Goal: Find specific page/section: Find specific page/section

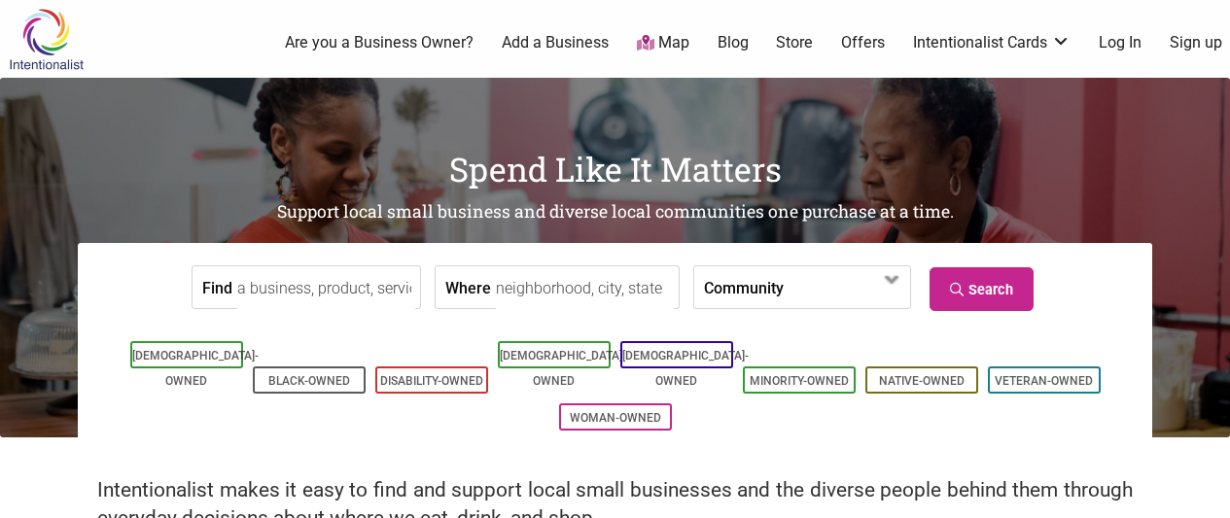
scroll to position [97, 0]
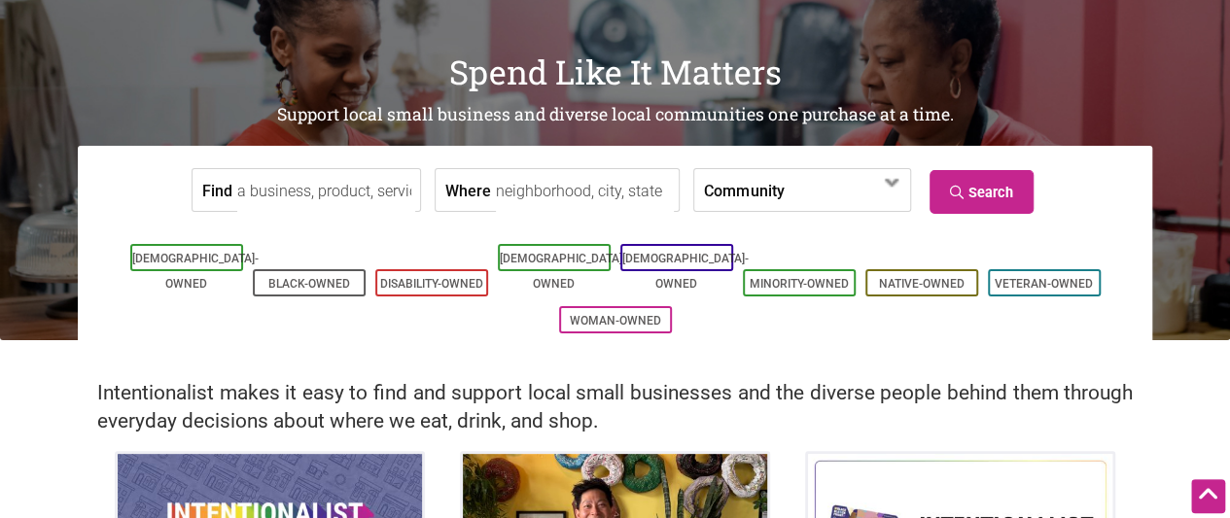
click at [332, 190] on input "Find" at bounding box center [326, 191] width 178 height 44
click at [315, 190] on input "Find" at bounding box center [326, 191] width 178 height 44
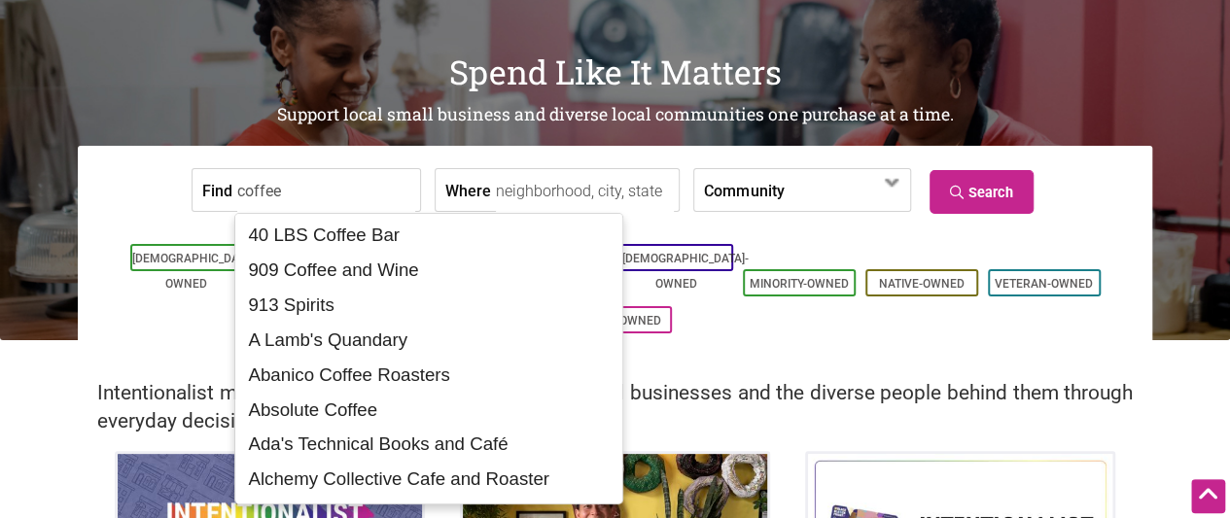
click at [315, 190] on input "coffee" at bounding box center [326, 191] width 178 height 44
type input "coffee"
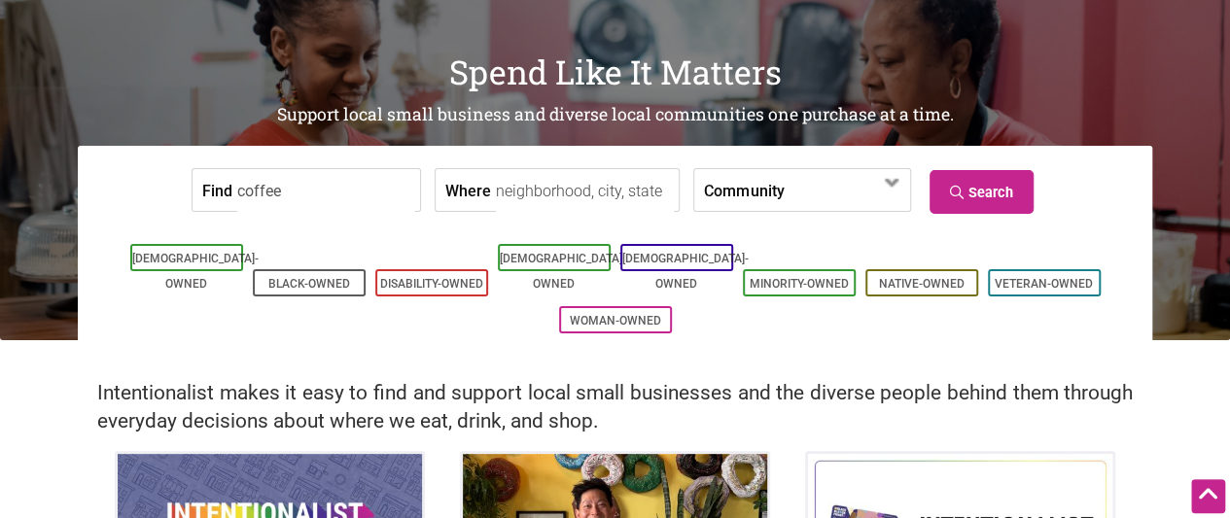
click at [738, 296] on ul "Asian-Owned Black-Owned Disability-Owned Latino-Owned LGBTQ-Owned Minority-Owne…" at bounding box center [614, 288] width 1045 height 99
click at [620, 191] on input "Where" at bounding box center [585, 191] width 178 height 44
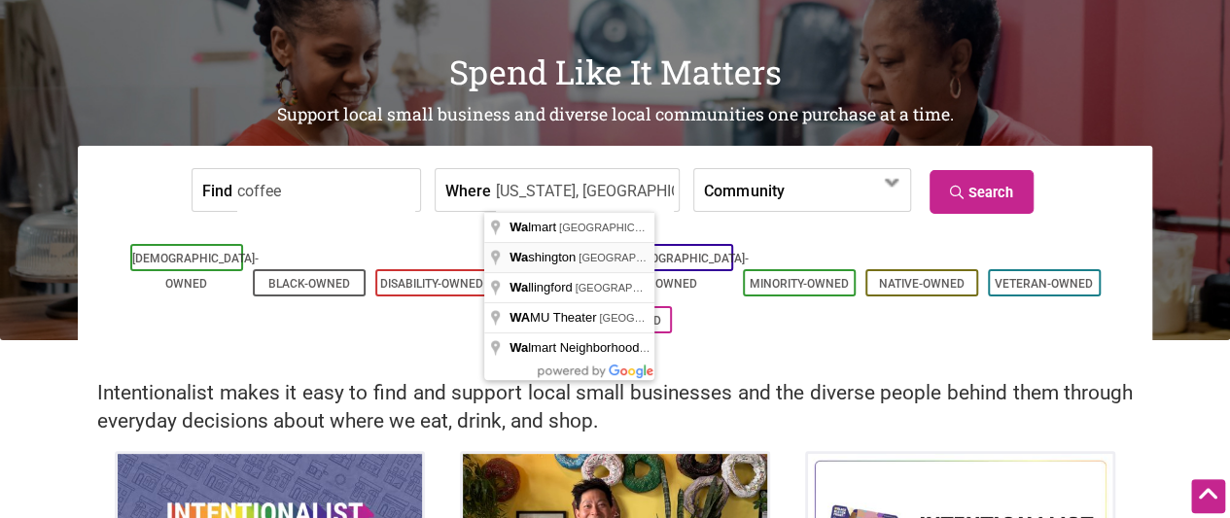
type input "Washington, USA"
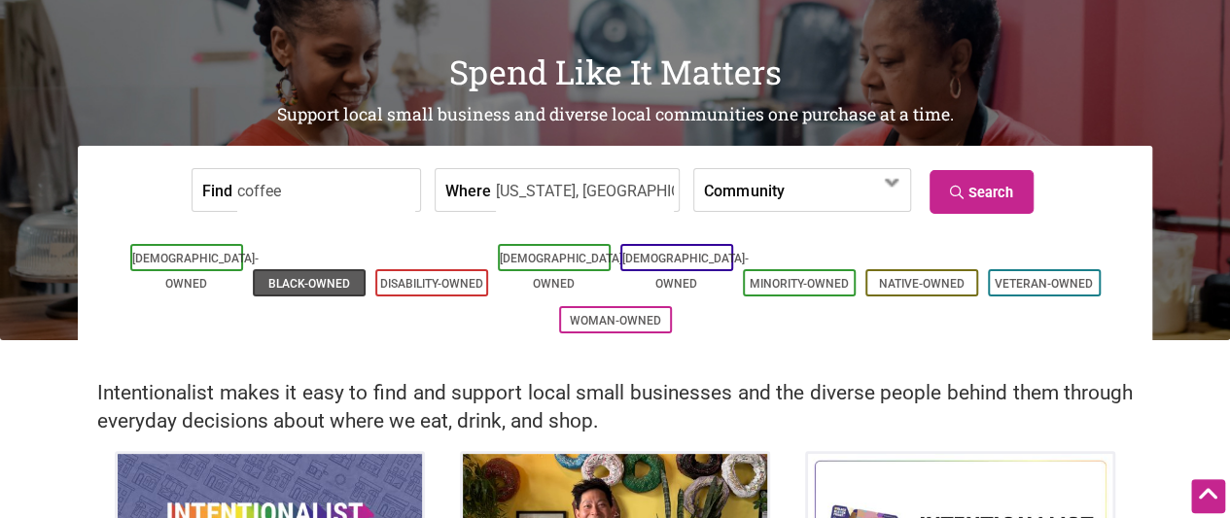
click at [305, 277] on link "Black-Owned" at bounding box center [309, 284] width 82 height 14
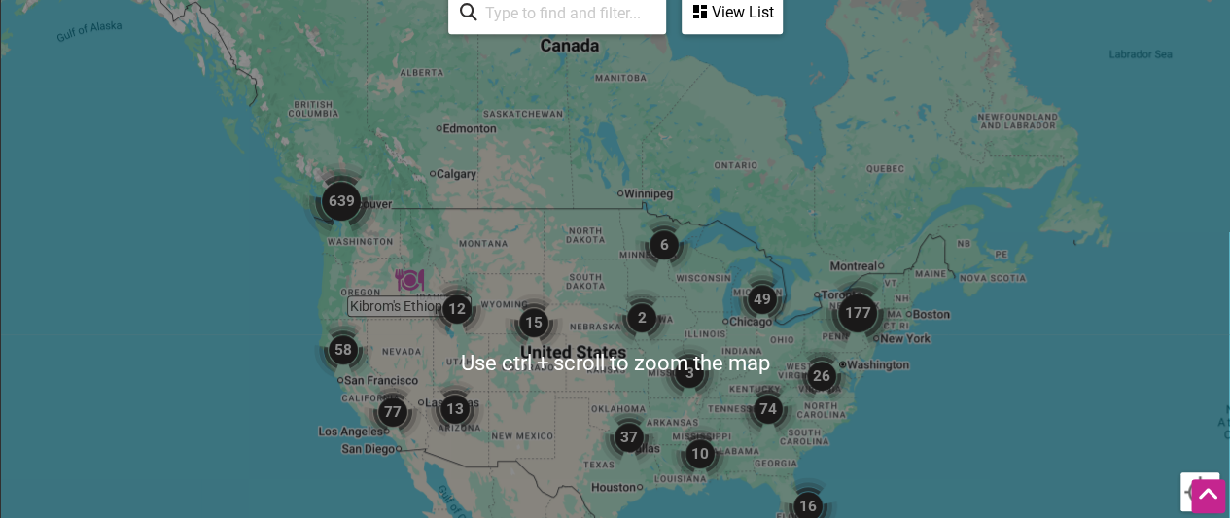
scroll to position [583, 0]
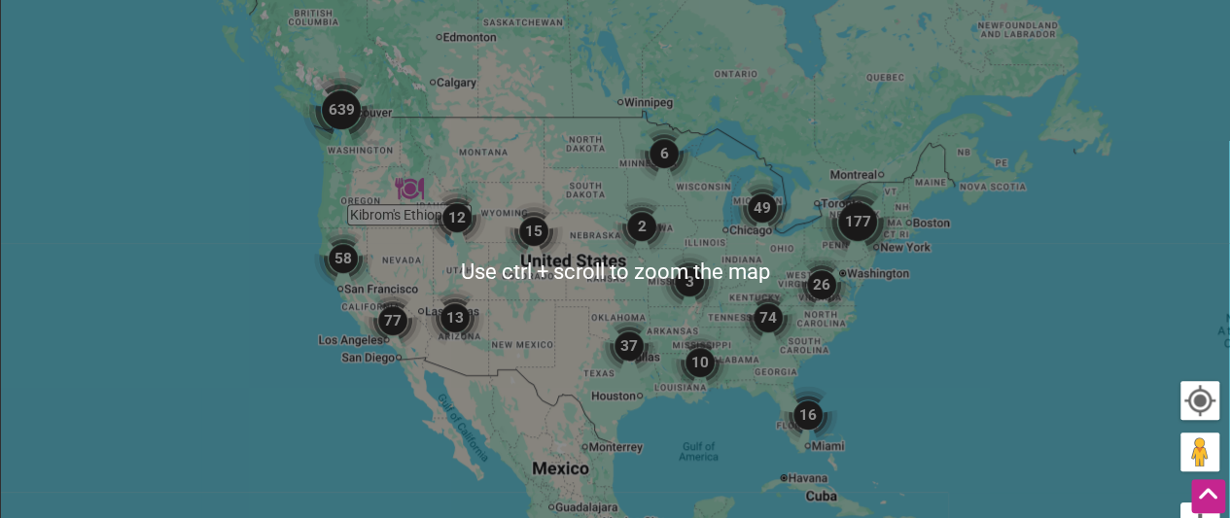
click at [1030, 316] on div "To navigate, press the arrow keys." at bounding box center [615, 271] width 1228 height 756
click at [294, 201] on div "To navigate, press the arrow keys." at bounding box center [615, 271] width 1228 height 756
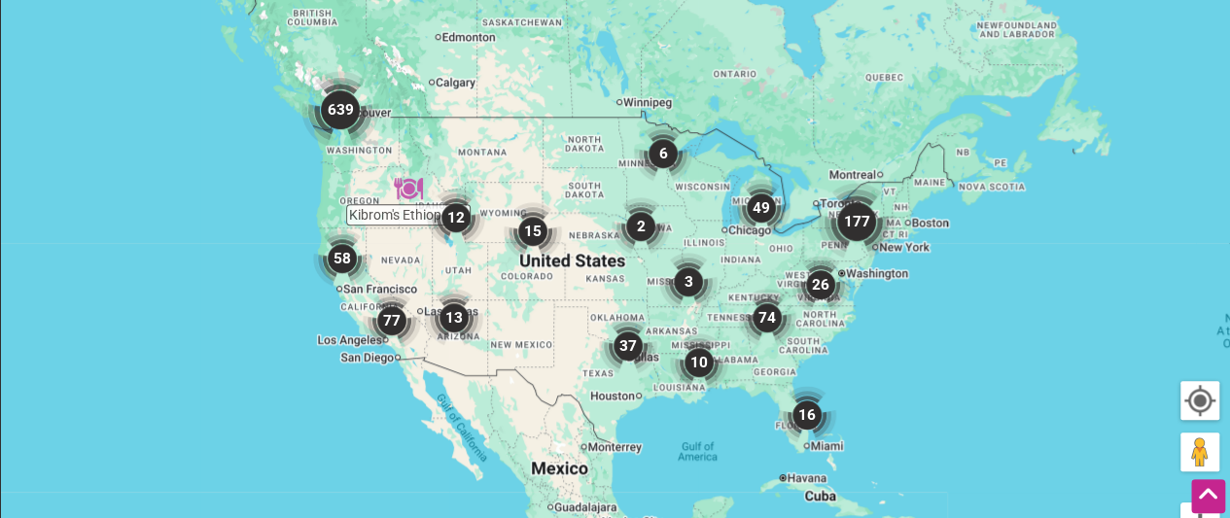
click at [455, 214] on img "12" at bounding box center [456, 218] width 74 height 74
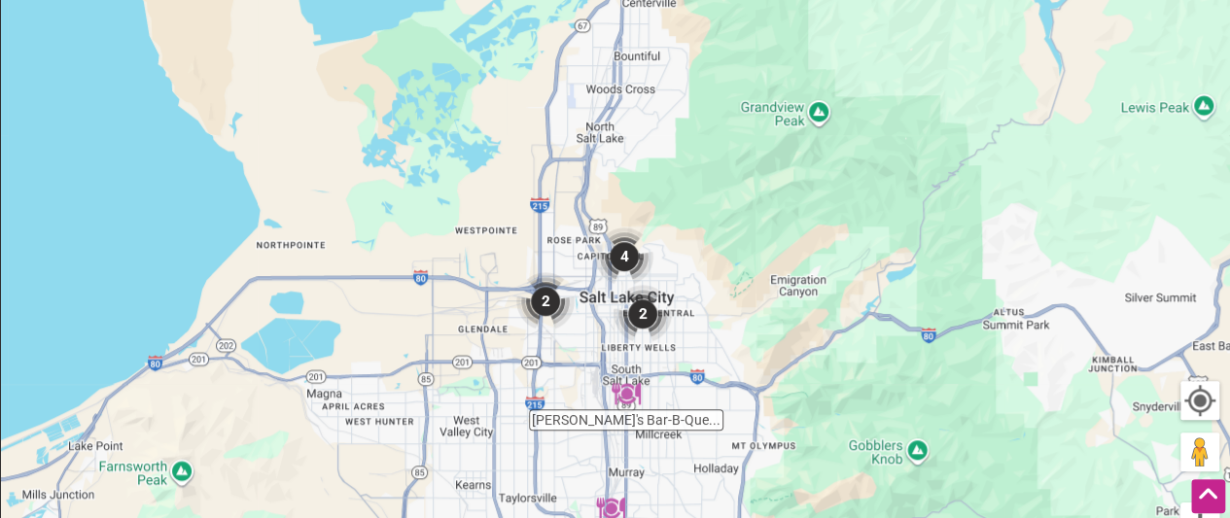
drag, startPoint x: 309, startPoint y: 219, endPoint x: 305, endPoint y: 403, distance: 184.7
click at [291, 444] on div "To navigate, press the arrow keys." at bounding box center [615, 271] width 1228 height 756
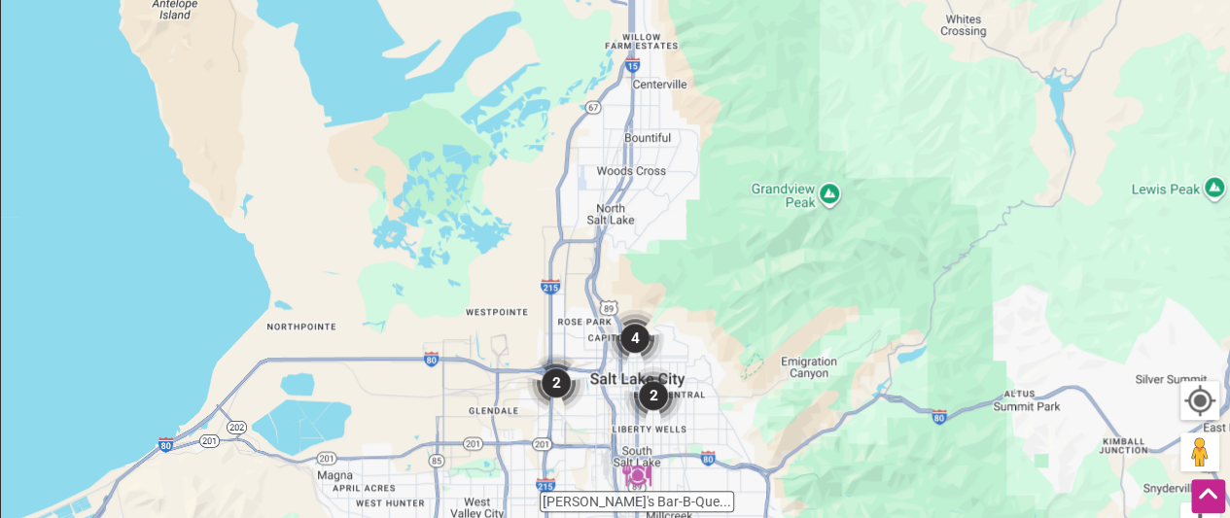
drag, startPoint x: 416, startPoint y: 203, endPoint x: 443, endPoint y: 346, distance: 145.4
click at [443, 344] on div "To navigate, press the arrow keys." at bounding box center [615, 271] width 1228 height 756
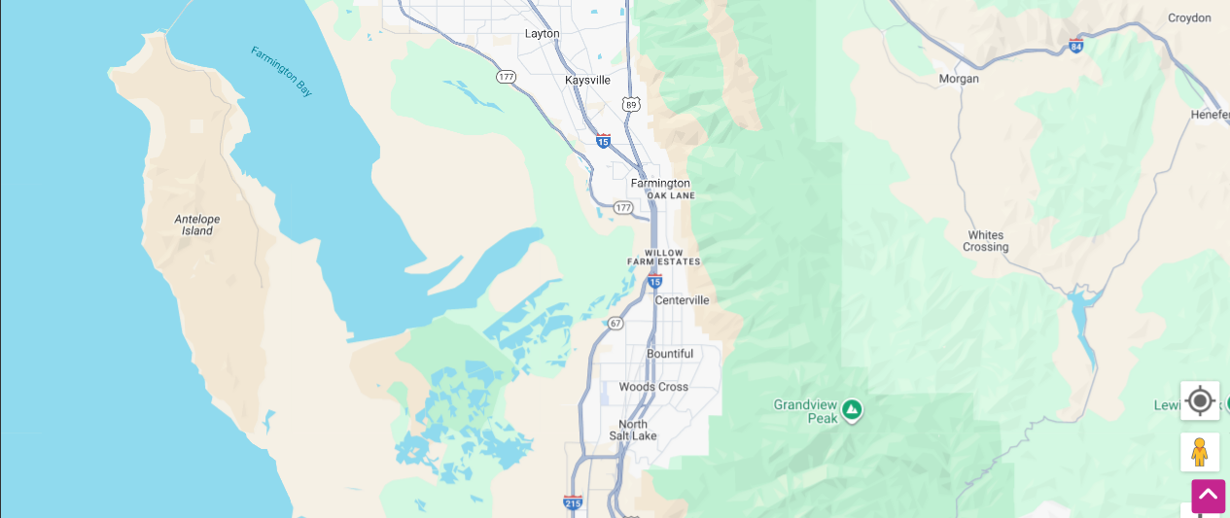
drag, startPoint x: 451, startPoint y: 199, endPoint x: 420, endPoint y: 352, distance: 155.7
click at [432, 357] on div "To navigate, press the arrow keys." at bounding box center [615, 271] width 1228 height 756
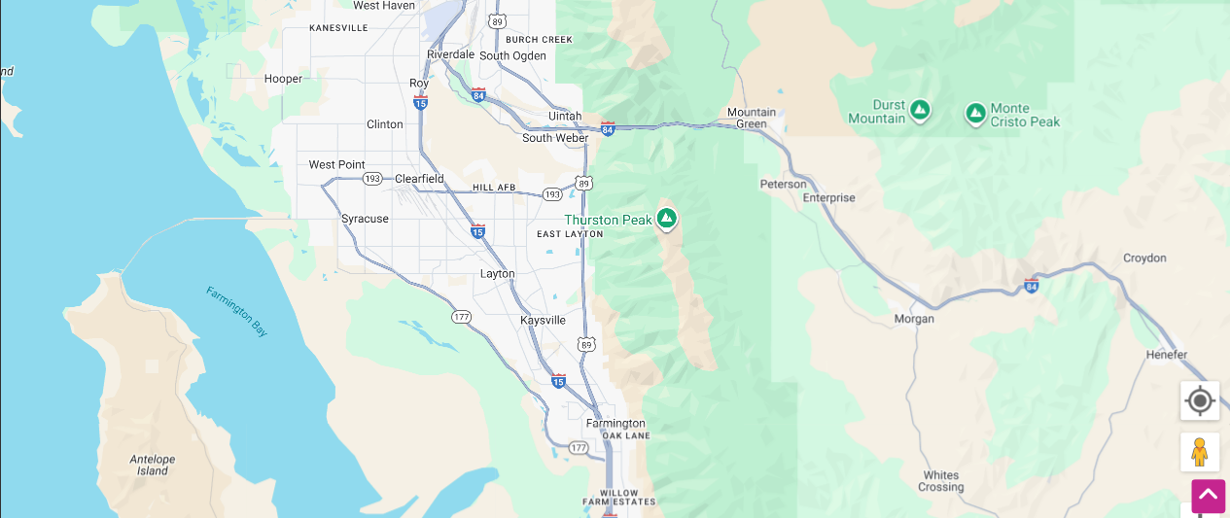
drag, startPoint x: 408, startPoint y: 203, endPoint x: 389, endPoint y: 326, distance: 124.0
click at [393, 351] on div "To navigate, press the arrow keys." at bounding box center [615, 271] width 1228 height 756
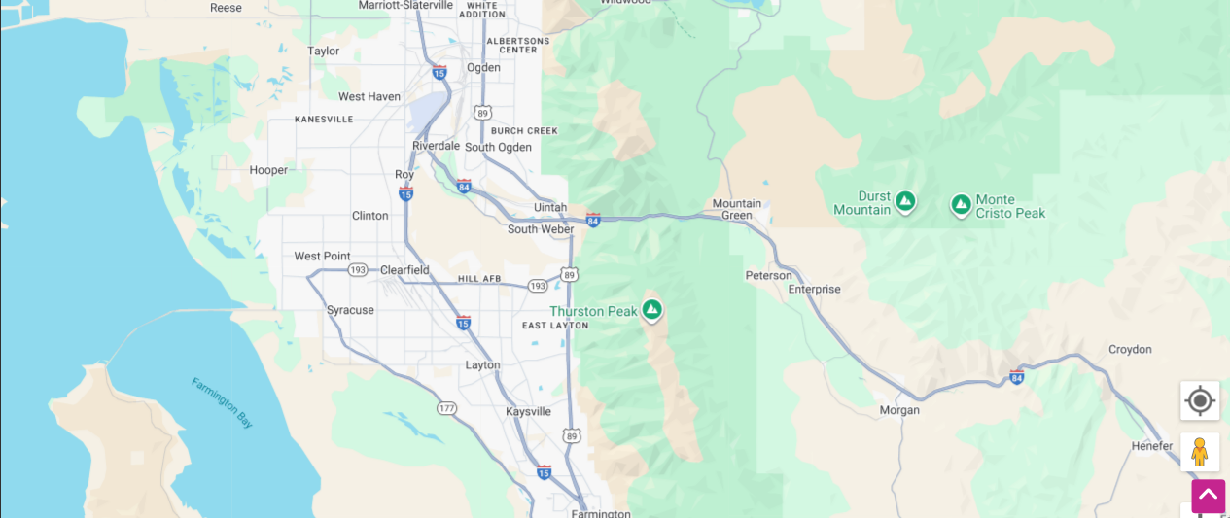
drag, startPoint x: 398, startPoint y: 188, endPoint x: 395, endPoint y: 314, distance: 126.4
click at [395, 315] on div "To navigate, press the arrow keys." at bounding box center [615, 271] width 1228 height 756
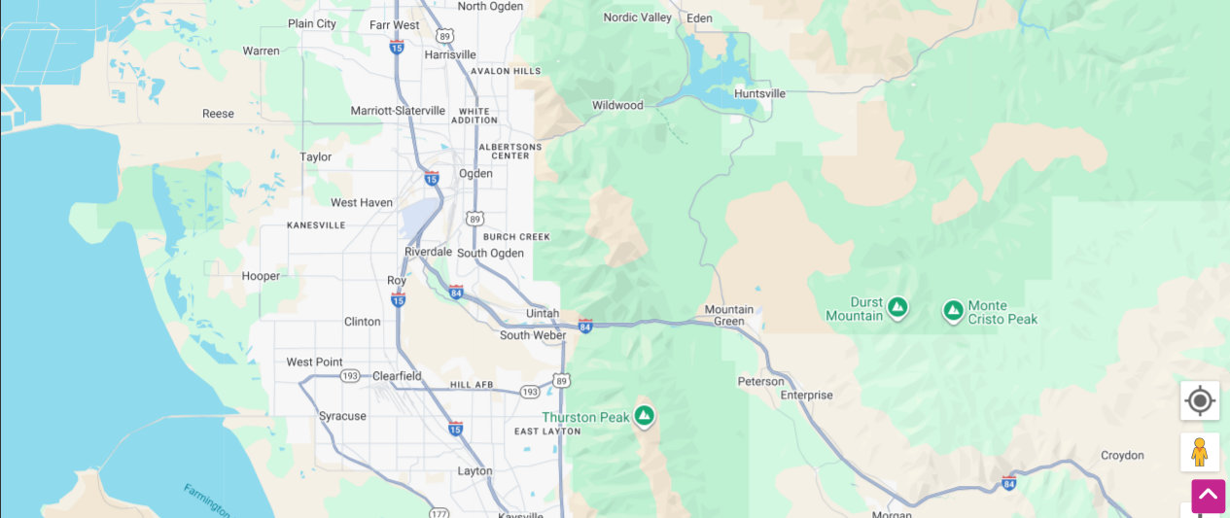
drag, startPoint x: 389, startPoint y: 160, endPoint x: 385, endPoint y: 304, distance: 143.9
click at [389, 294] on div "To navigate, press the arrow keys." at bounding box center [615, 271] width 1228 height 756
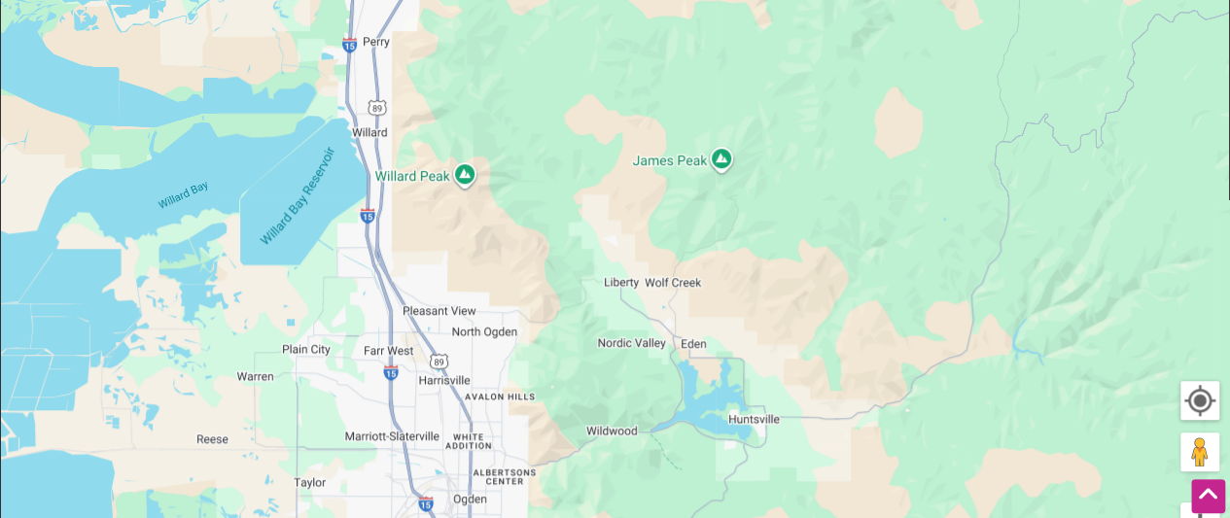
drag, startPoint x: 397, startPoint y: 221, endPoint x: 394, endPoint y: 271, distance: 50.6
click at [386, 311] on div "To navigate, press the arrow keys." at bounding box center [615, 271] width 1228 height 756
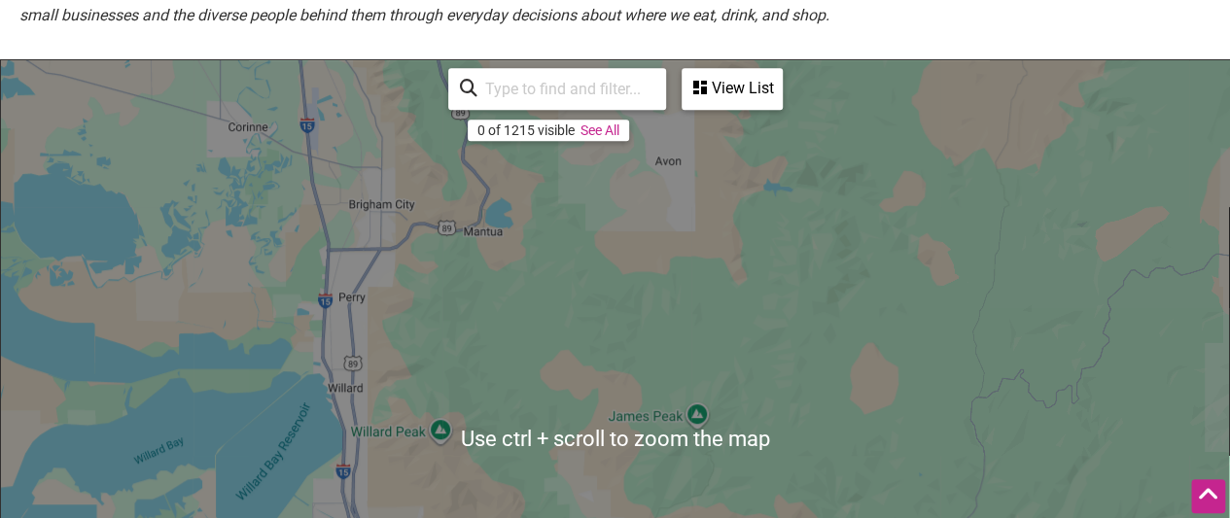
scroll to position [389, 0]
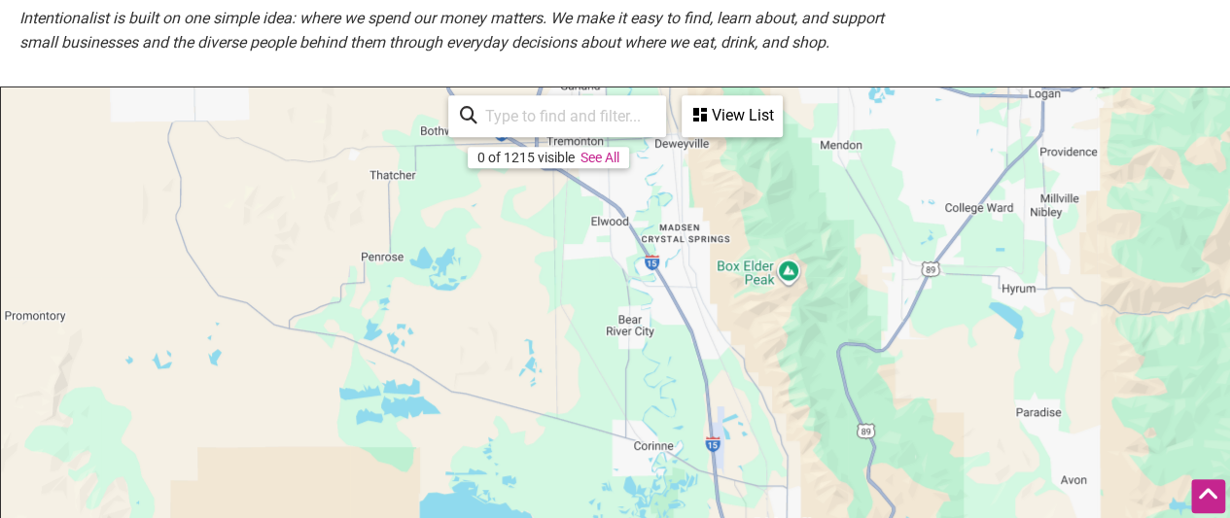
drag, startPoint x: 383, startPoint y: 162, endPoint x: 763, endPoint y: 440, distance: 470.8
click at [769, 444] on div "To navigate, press the arrow keys." at bounding box center [615, 465] width 1228 height 756
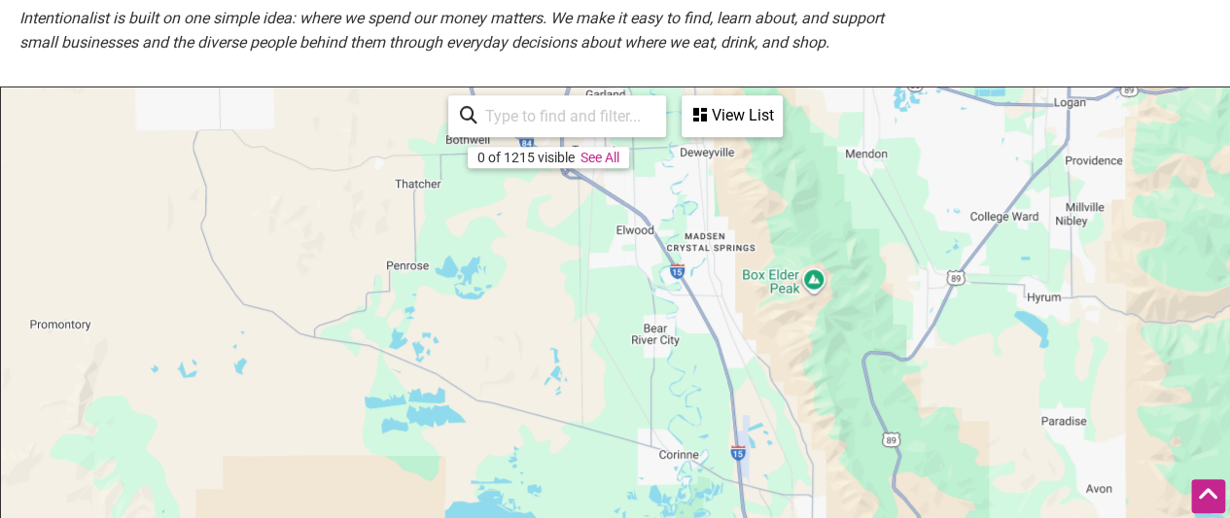
drag, startPoint x: 385, startPoint y: 281, endPoint x: 680, endPoint y: 364, distance: 307.1
click at [693, 363] on div "To navigate, press the arrow keys." at bounding box center [615, 465] width 1228 height 756
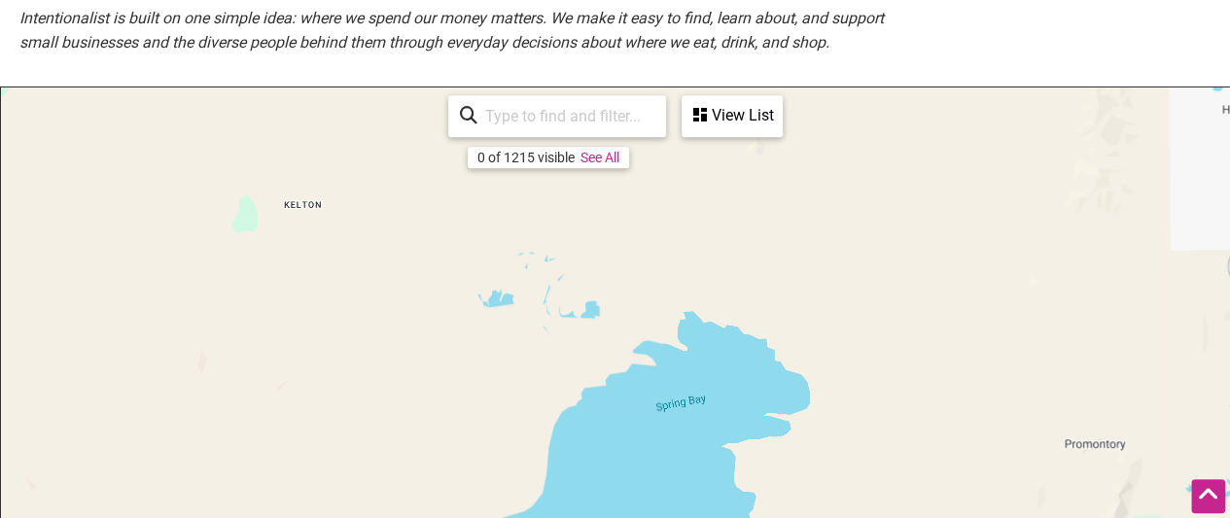
drag, startPoint x: 490, startPoint y: 342, endPoint x: 802, endPoint y: 272, distance: 319.7
click at [779, 301] on div "To navigate, press the arrow keys." at bounding box center [615, 465] width 1228 height 756
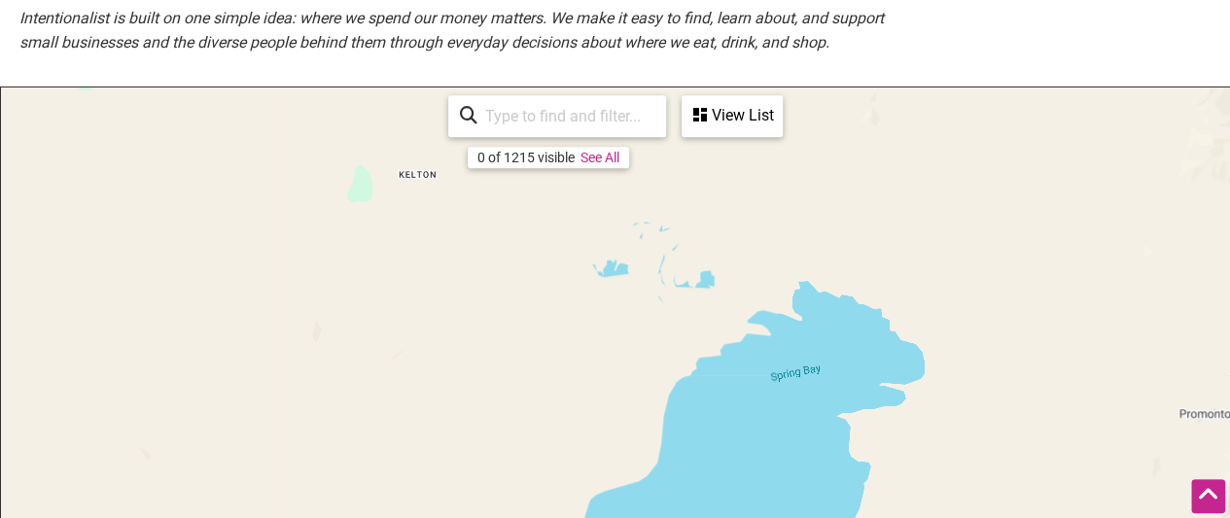
click at [702, 323] on div "To navigate, press the arrow keys." at bounding box center [615, 465] width 1228 height 756
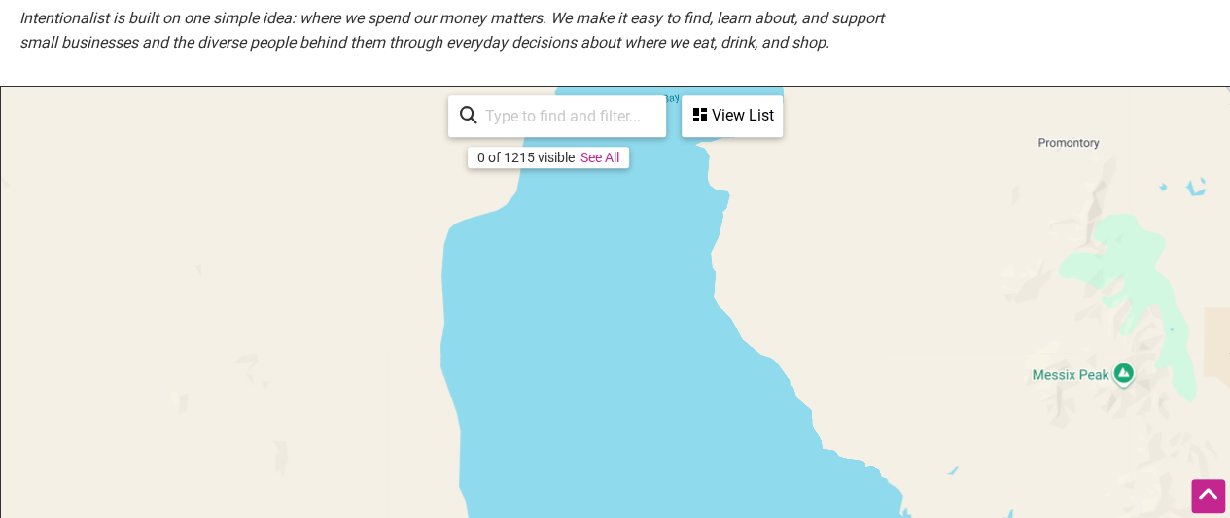
drag, startPoint x: 752, startPoint y: 452, endPoint x: 701, endPoint y: 295, distance: 164.7
click at [723, 327] on div "To navigate, press the arrow keys." at bounding box center [615, 465] width 1228 height 756
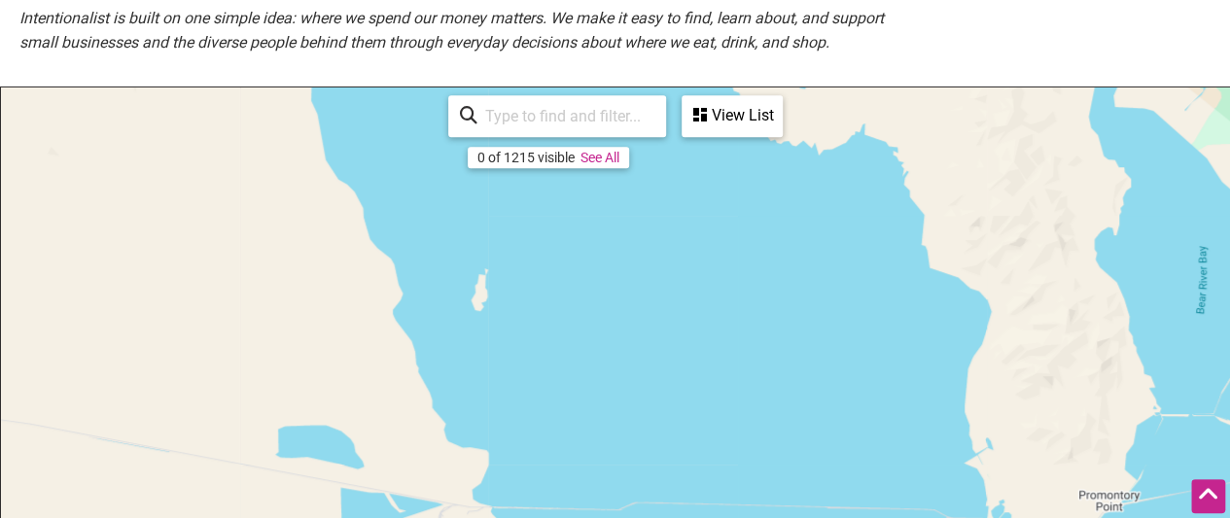
drag, startPoint x: 822, startPoint y: 389, endPoint x: 636, endPoint y: 207, distance: 260.5
click at [659, 234] on div "To navigate, press the arrow keys." at bounding box center [615, 465] width 1228 height 756
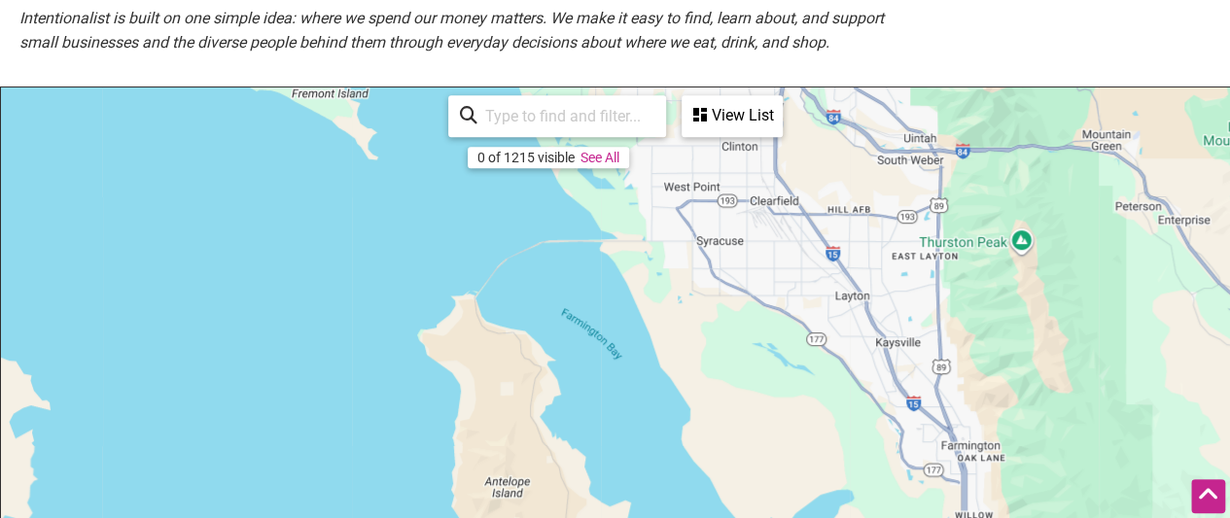
drag, startPoint x: 918, startPoint y: 333, endPoint x: 519, endPoint y: 263, distance: 404.6
click at [519, 263] on div "To navigate, press the arrow keys." at bounding box center [615, 465] width 1228 height 756
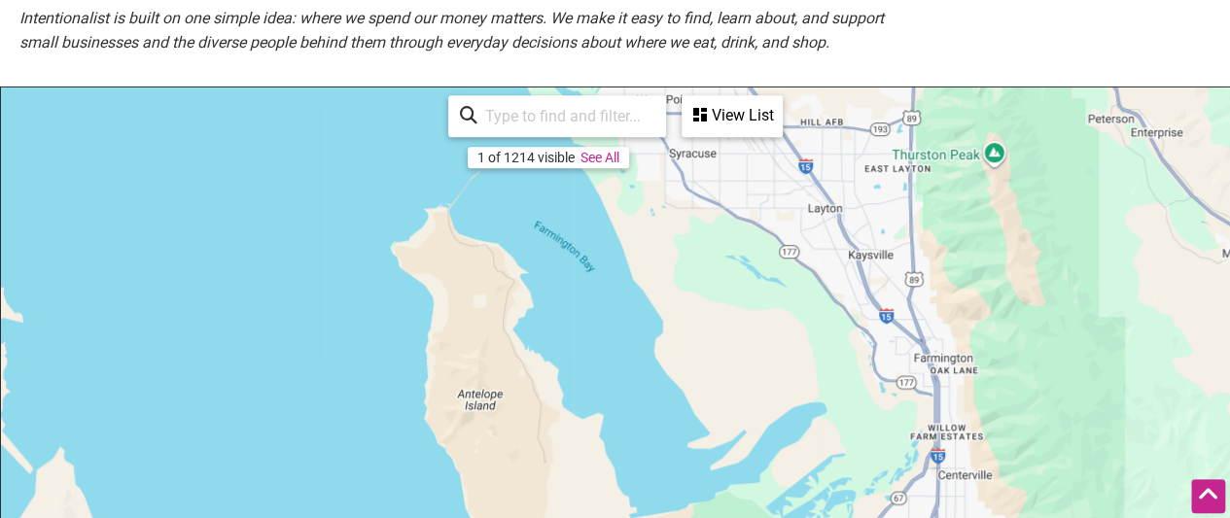
drag, startPoint x: 829, startPoint y: 427, endPoint x: 795, endPoint y: 269, distance: 161.1
click at [794, 277] on div "To navigate, press the arrow keys." at bounding box center [615, 465] width 1228 height 756
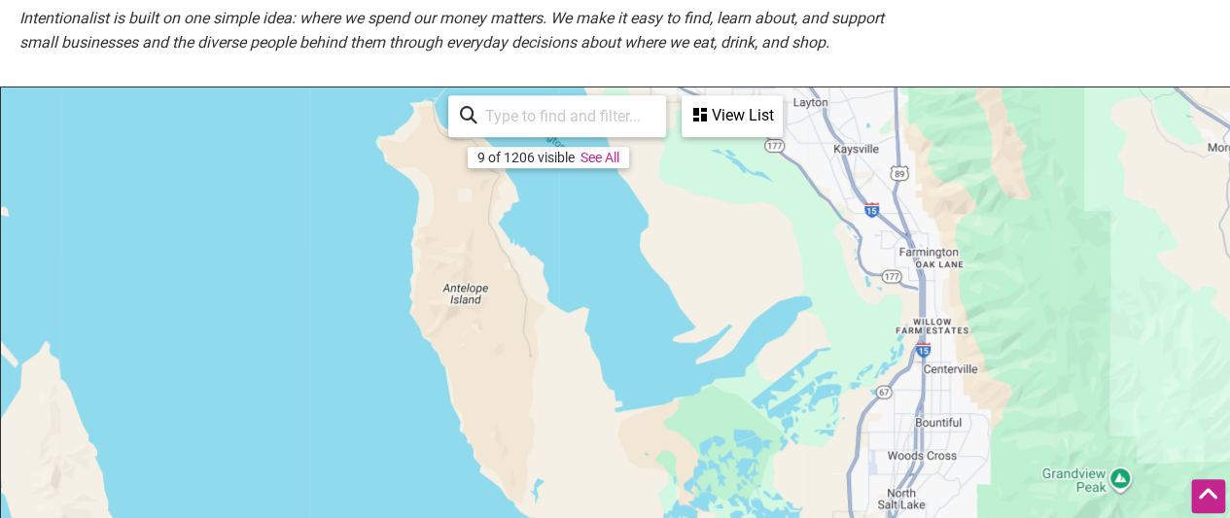
drag, startPoint x: 842, startPoint y: 437, endPoint x: 799, endPoint y: 293, distance: 151.0
click at [800, 295] on div "To navigate, press the arrow keys." at bounding box center [615, 465] width 1228 height 756
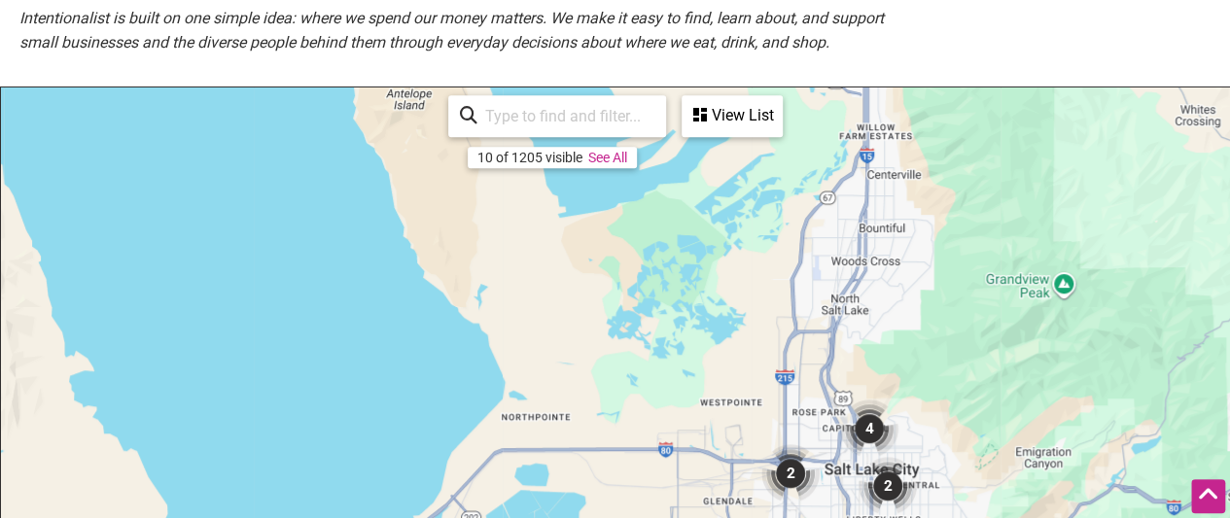
drag, startPoint x: 832, startPoint y: 411, endPoint x: 803, endPoint y: 260, distance: 154.4
click at [832, 392] on img "4" at bounding box center [869, 429] width 74 height 74
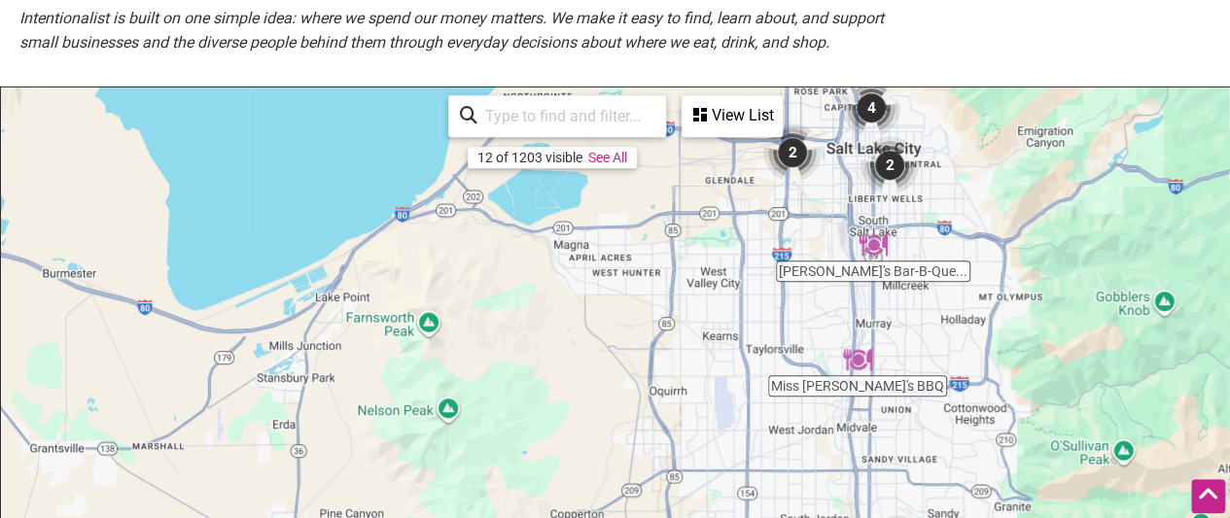
drag, startPoint x: 592, startPoint y: 416, endPoint x: 898, endPoint y: 300, distance: 327.3
click at [875, 300] on div "To navigate, press the arrow keys." at bounding box center [615, 465] width 1228 height 756
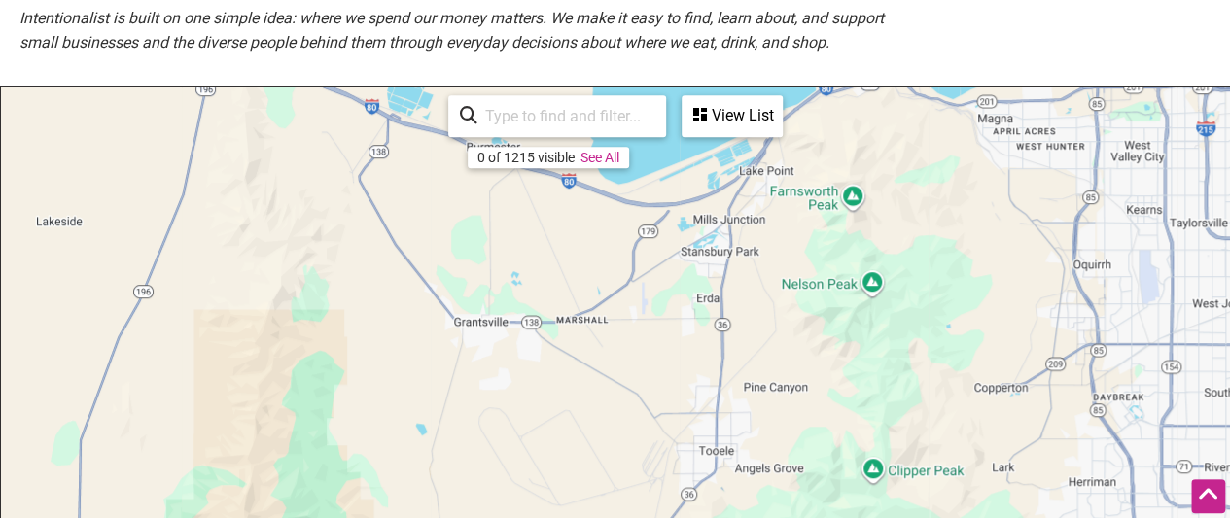
drag, startPoint x: 637, startPoint y: 378, endPoint x: 904, endPoint y: 367, distance: 267.5
click at [878, 351] on div "To navigate, press the arrow keys." at bounding box center [615, 465] width 1228 height 756
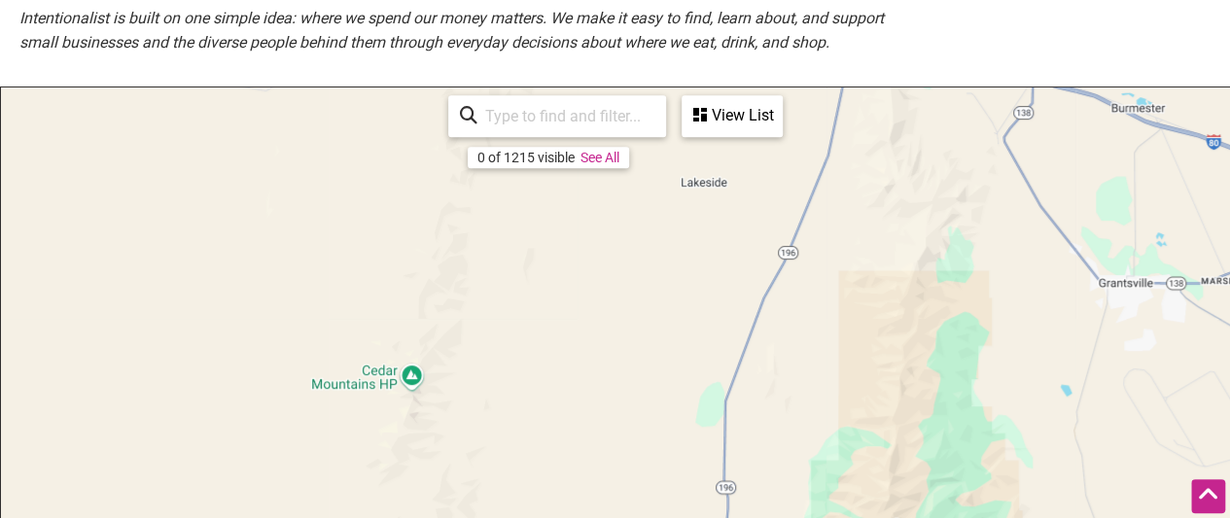
drag, startPoint x: 564, startPoint y: 371, endPoint x: 834, endPoint y: 383, distance: 270.5
click at [812, 374] on div "To navigate, press the arrow keys." at bounding box center [615, 465] width 1228 height 756
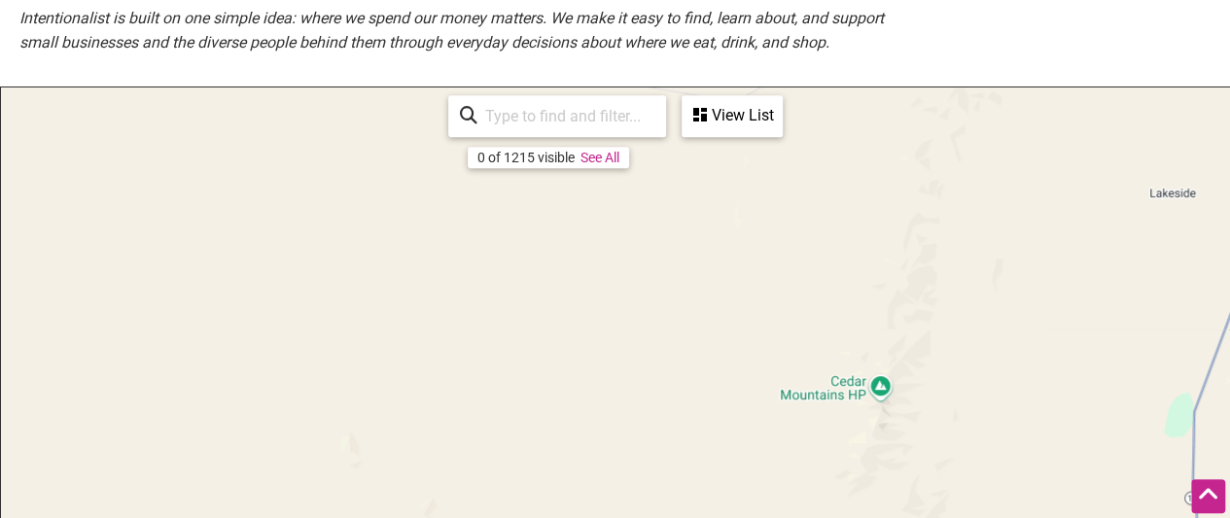
drag, startPoint x: 518, startPoint y: 380, endPoint x: 840, endPoint y: 378, distance: 321.7
click at [819, 377] on div "To navigate, press the arrow keys." at bounding box center [615, 465] width 1228 height 756
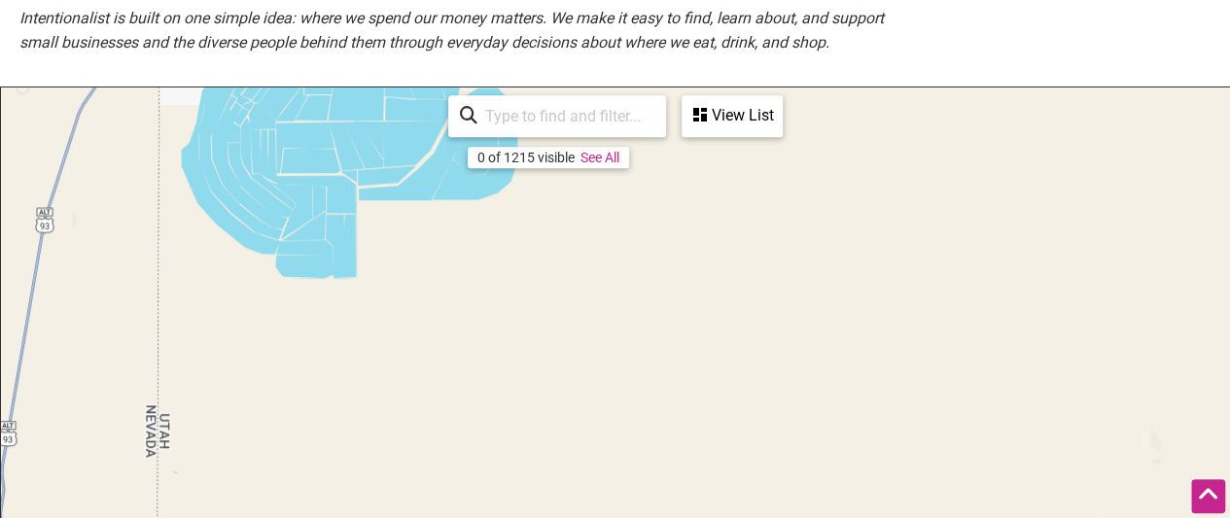
drag, startPoint x: 393, startPoint y: 349, endPoint x: 657, endPoint y: 364, distance: 264.8
click at [645, 361] on div "To navigate, press the arrow keys." at bounding box center [615, 465] width 1228 height 756
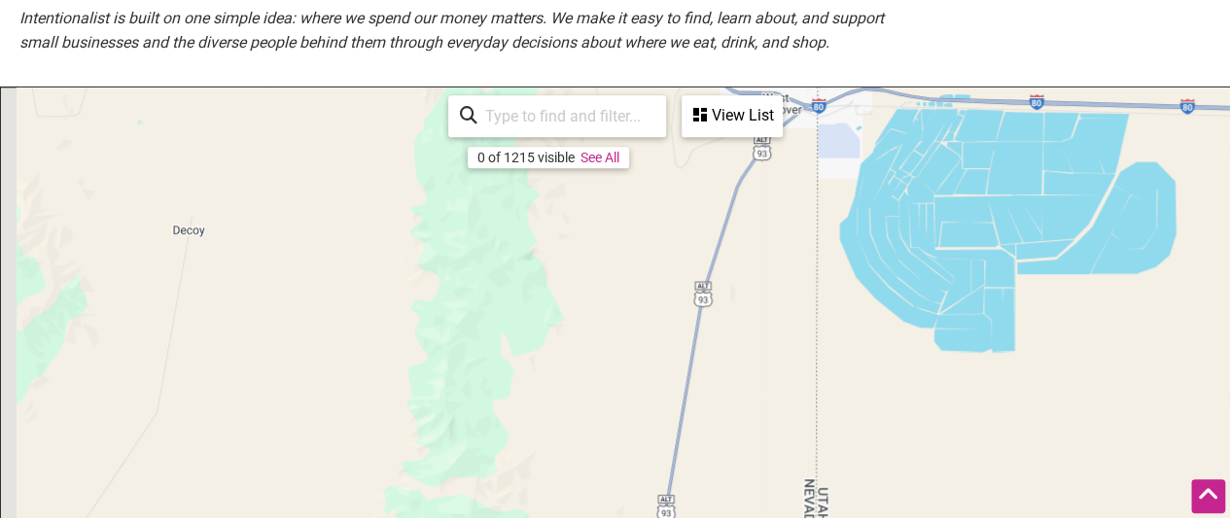
drag, startPoint x: 459, startPoint y: 324, endPoint x: 738, endPoint y: 369, distance: 282.7
click at [711, 368] on div "To navigate, press the arrow keys." at bounding box center [615, 465] width 1228 height 756
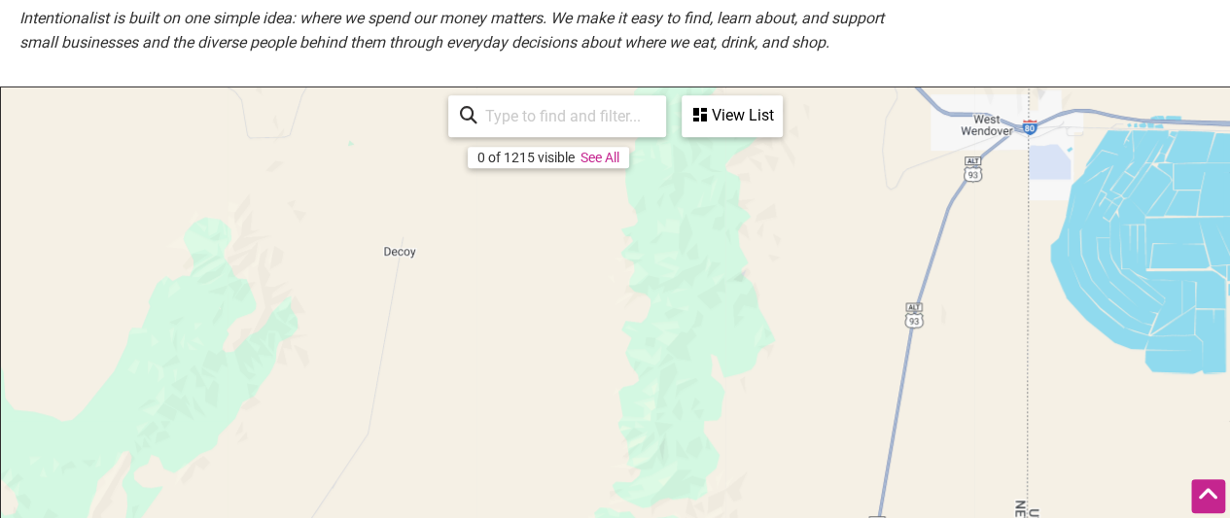
drag, startPoint x: 420, startPoint y: 332, endPoint x: 727, endPoint y: 339, distance: 307.2
click at [709, 339] on div "To navigate, press the arrow keys." at bounding box center [615, 465] width 1228 height 756
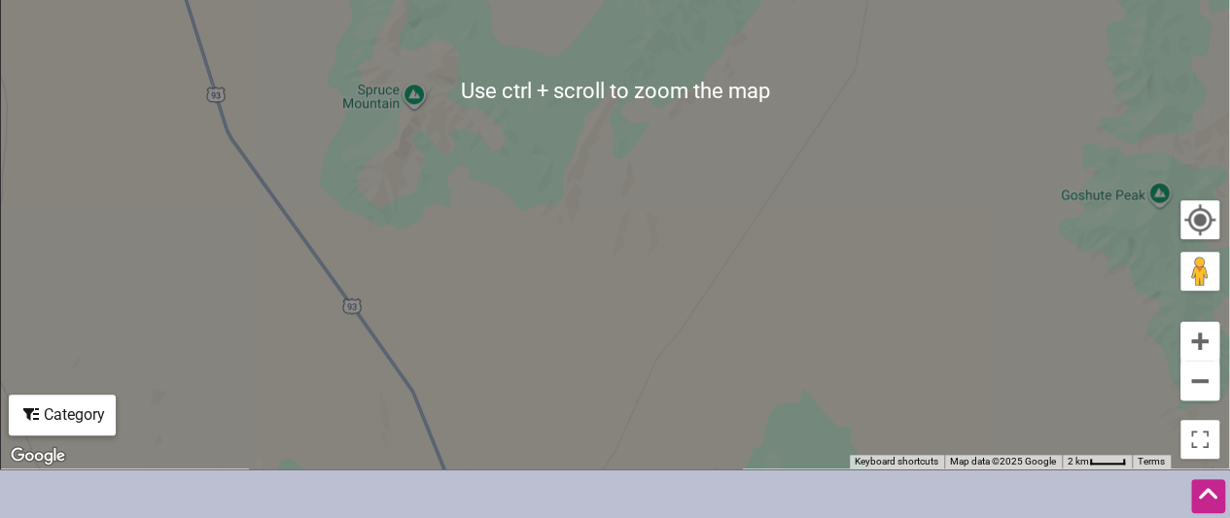
scroll to position [778, 0]
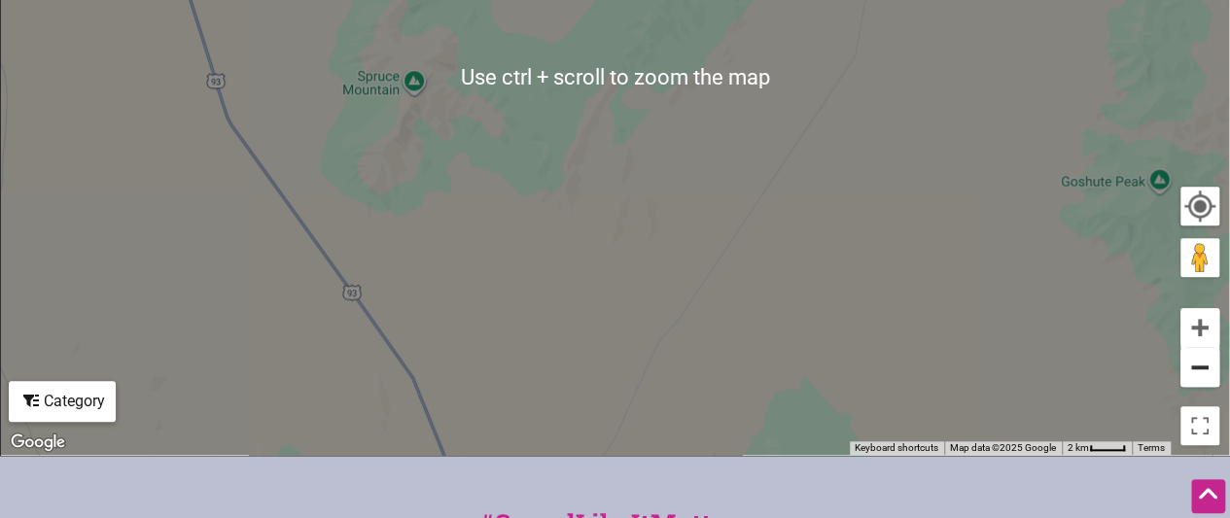
click at [1197, 366] on button "Zoom out" at bounding box center [1199, 367] width 39 height 39
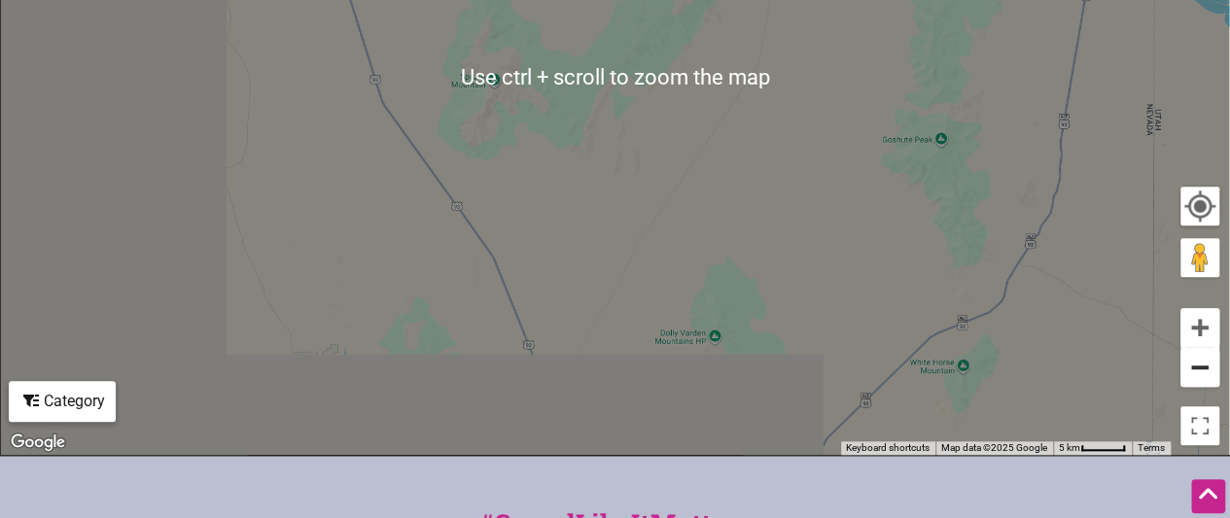
click at [1197, 366] on button "Zoom out" at bounding box center [1199, 367] width 39 height 39
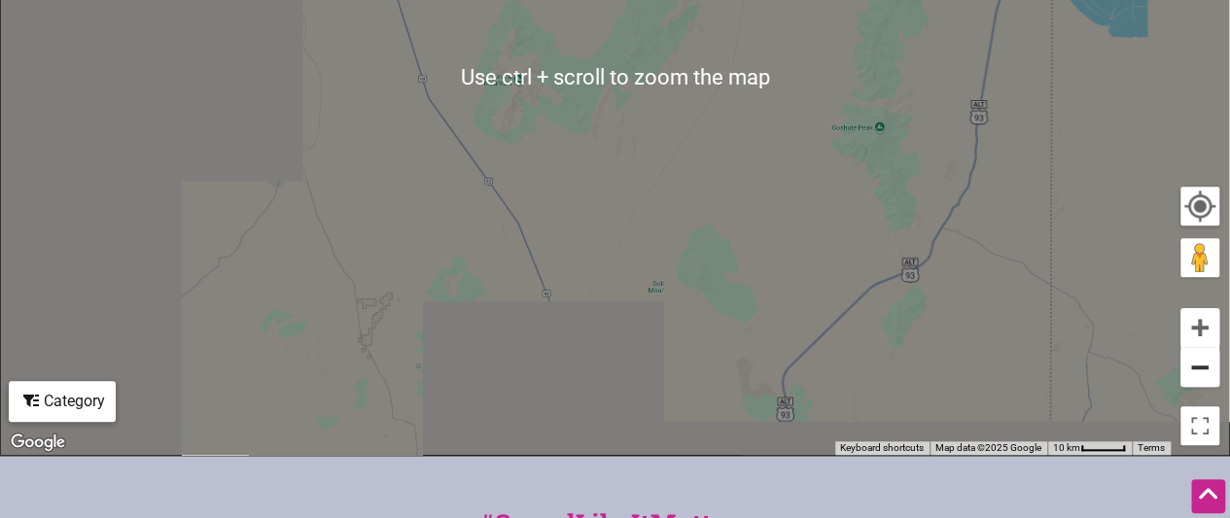
click at [1197, 366] on button "Zoom out" at bounding box center [1199, 367] width 39 height 39
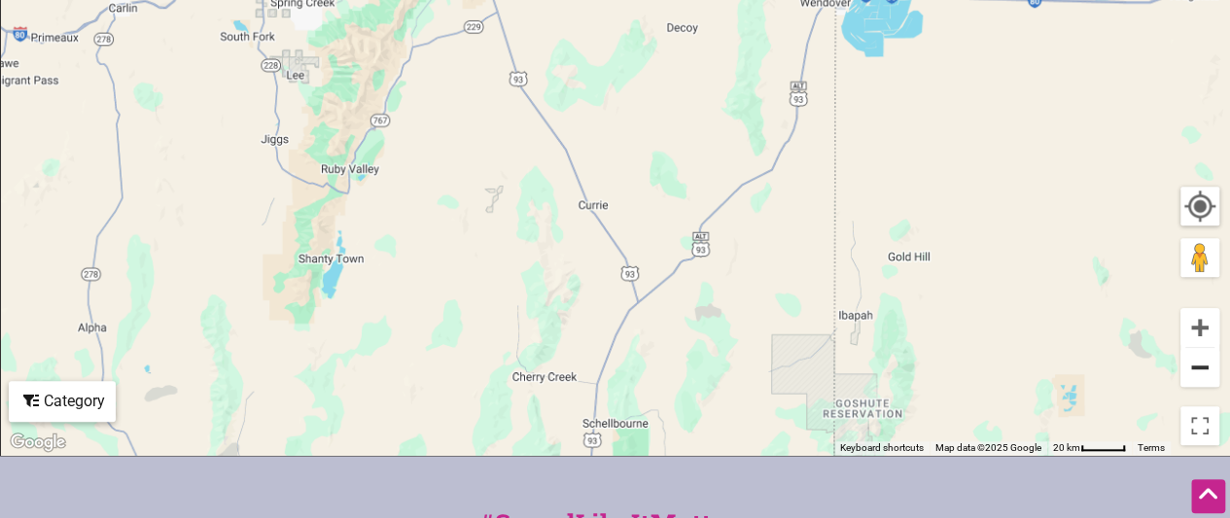
click at [1197, 366] on button "Zoom out" at bounding box center [1199, 367] width 39 height 39
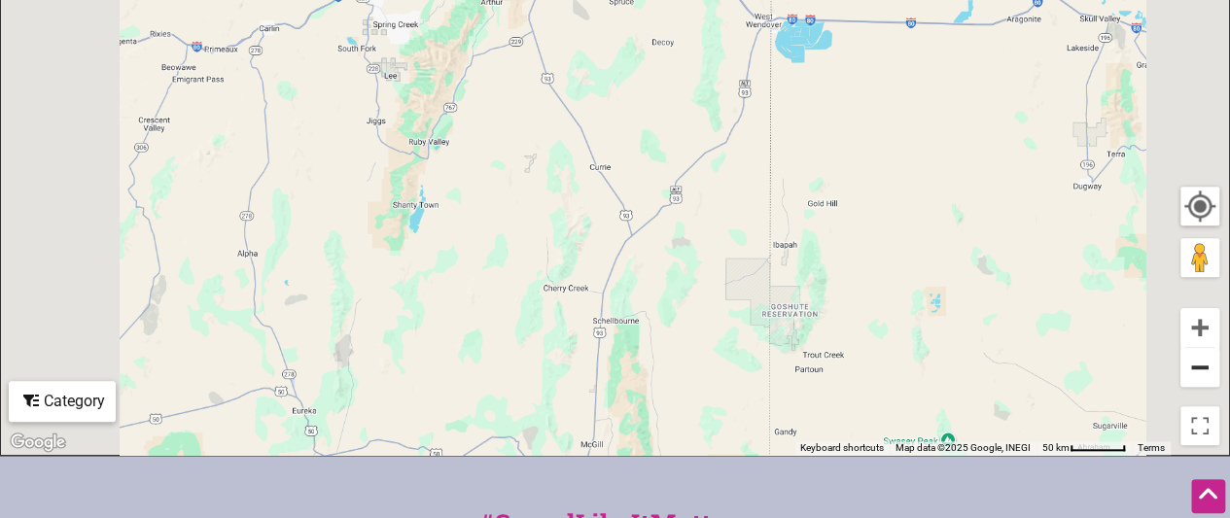
click at [1197, 366] on button "Zoom out" at bounding box center [1199, 367] width 39 height 39
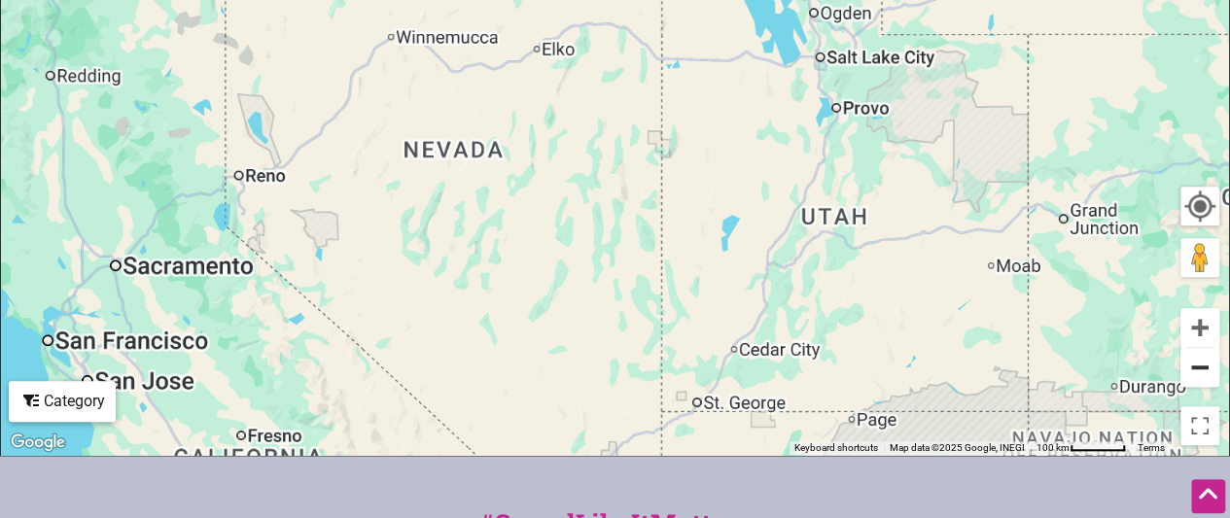
click at [1197, 366] on button "Zoom out" at bounding box center [1199, 367] width 39 height 39
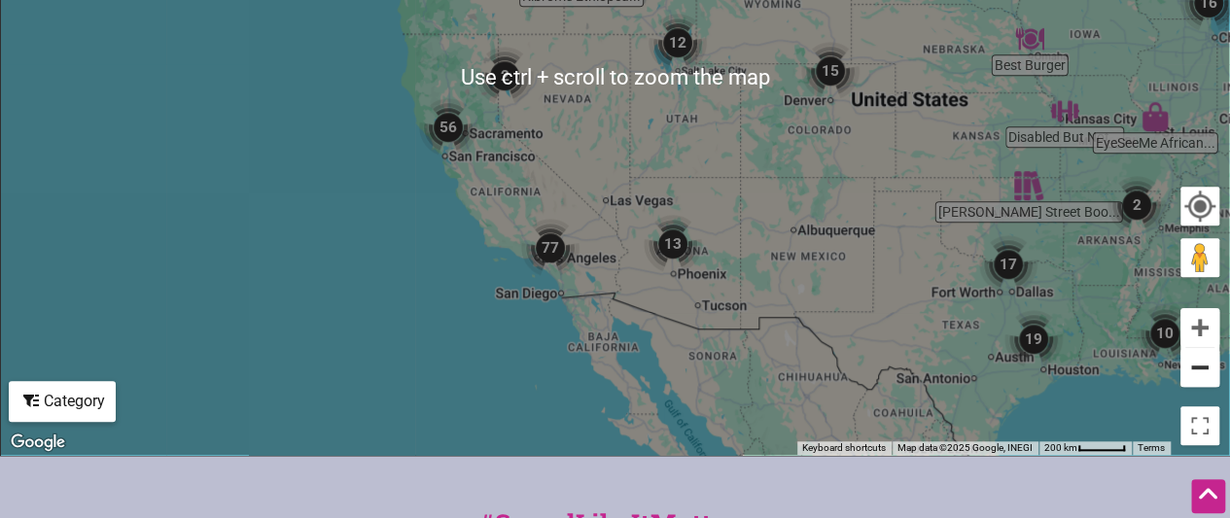
scroll to position [680, 0]
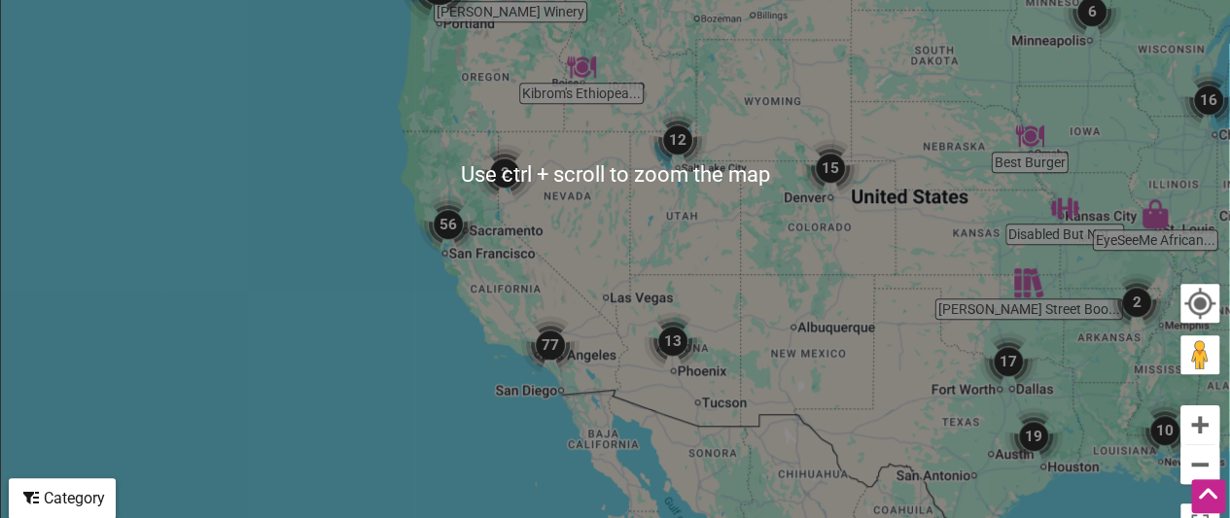
click at [511, 260] on div "To navigate, press the arrow keys." at bounding box center [615, 174] width 1228 height 756
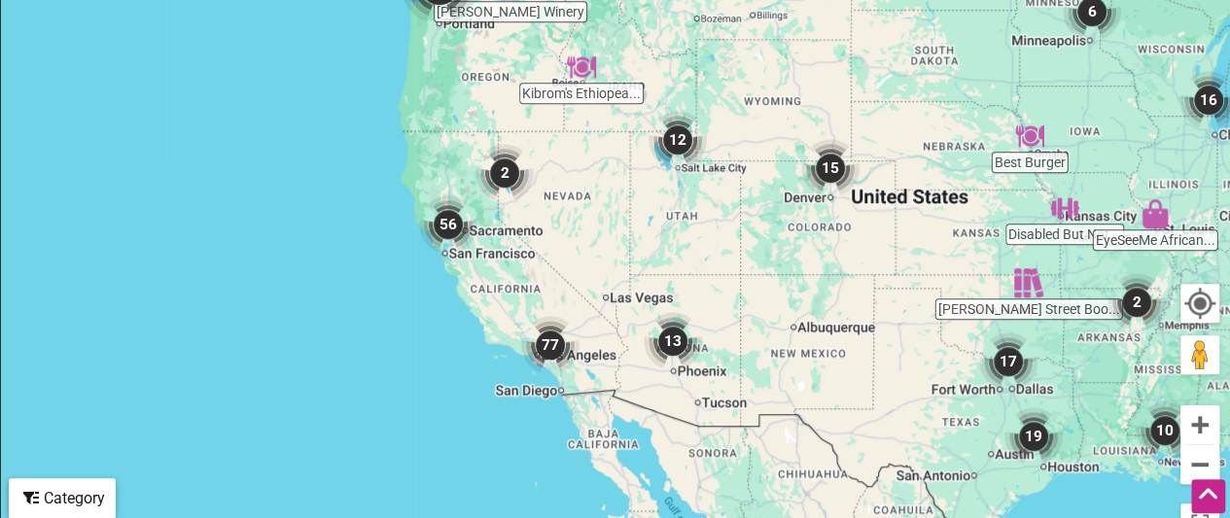
click at [457, 170] on div "To navigate, press the arrow keys." at bounding box center [615, 174] width 1228 height 756
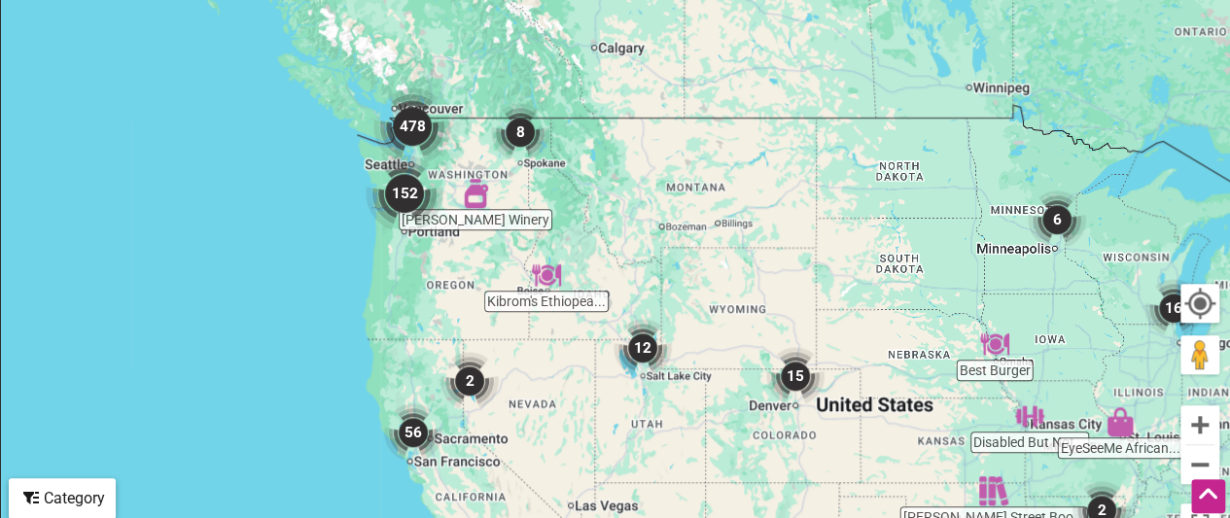
drag, startPoint x: 520, startPoint y: 143, endPoint x: 490, endPoint y: 291, distance: 150.8
click at [482, 353] on img "2" at bounding box center [470, 381] width 74 height 74
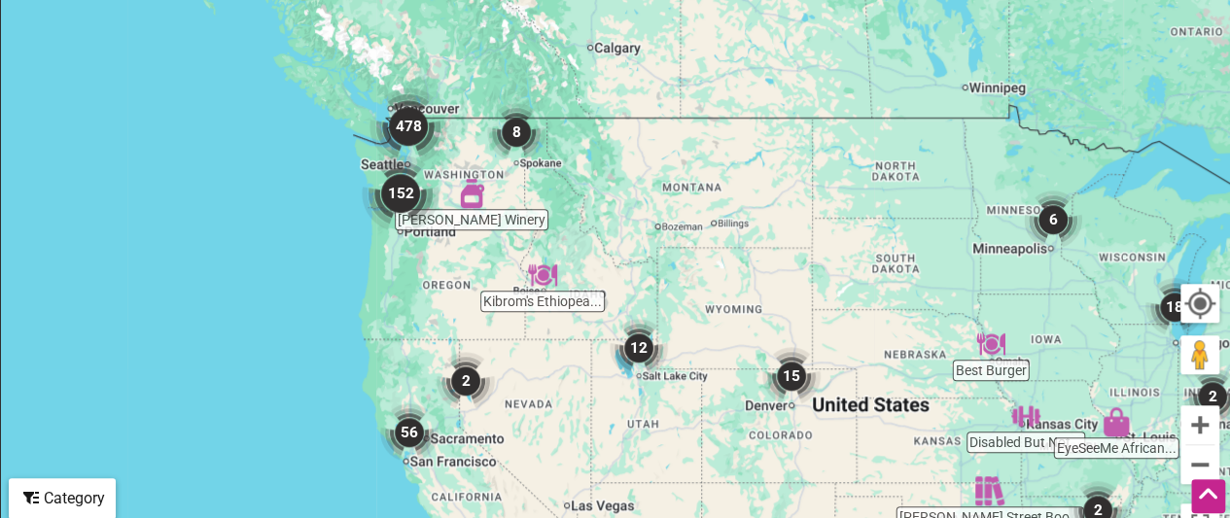
click at [398, 185] on img "152" at bounding box center [400, 193] width 93 height 93
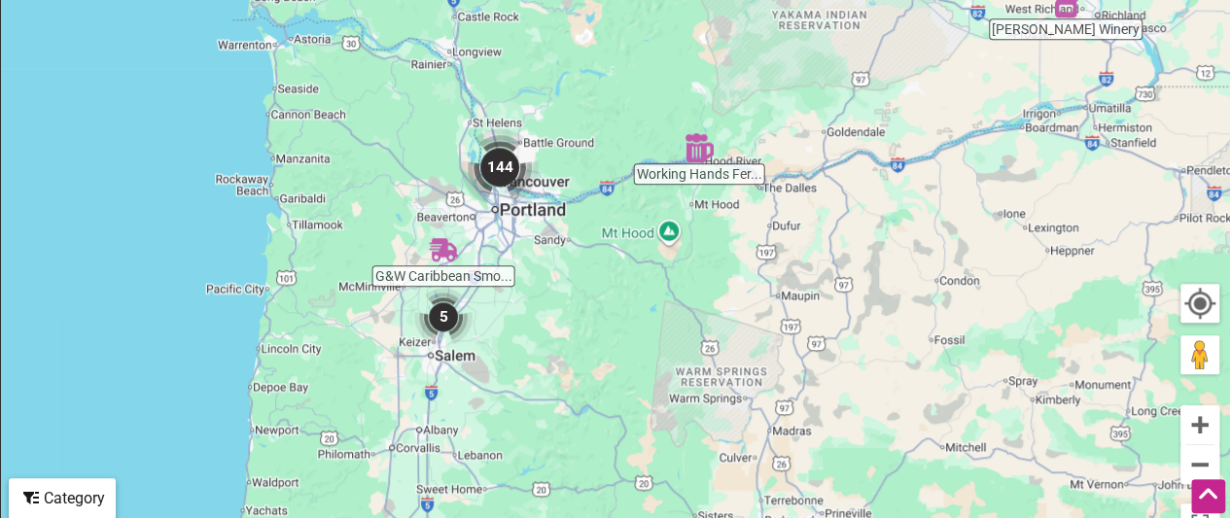
drag, startPoint x: 590, startPoint y: 138, endPoint x: 534, endPoint y: 333, distance: 203.3
click at [534, 333] on div "To navigate, press the arrow keys." at bounding box center [615, 174] width 1228 height 756
click at [502, 165] on img "144" at bounding box center [499, 167] width 93 height 93
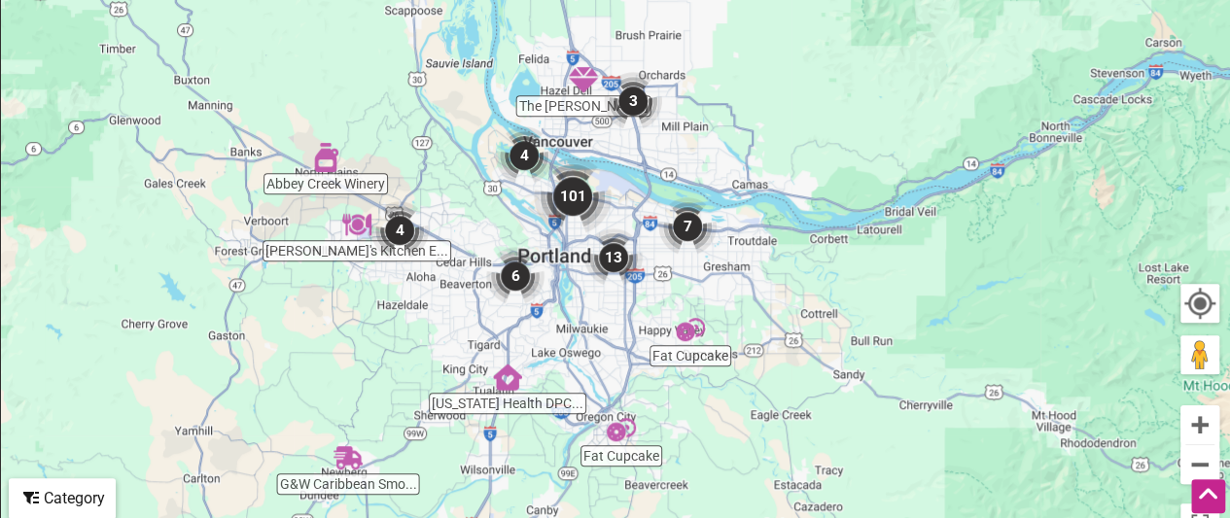
drag, startPoint x: 686, startPoint y: 208, endPoint x: 511, endPoint y: 298, distance: 196.9
click at [596, 306] on div "To navigate, press the arrow keys." at bounding box center [615, 174] width 1228 height 756
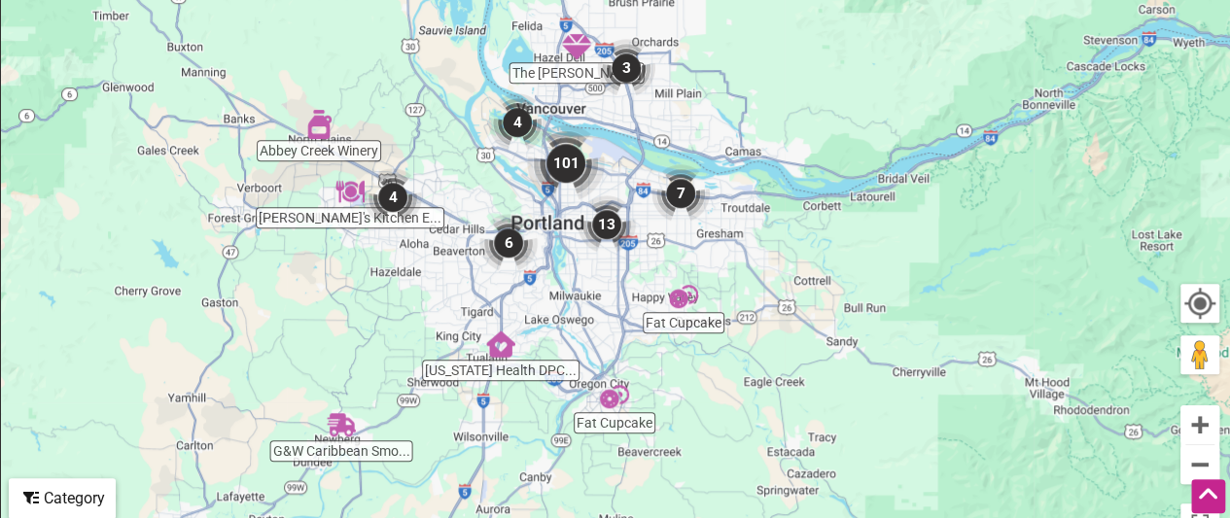
drag, startPoint x: 786, startPoint y: 136, endPoint x: 778, endPoint y: 129, distance: 11.1
click at [779, 114] on div "To navigate, press the arrow keys." at bounding box center [615, 174] width 1228 height 756
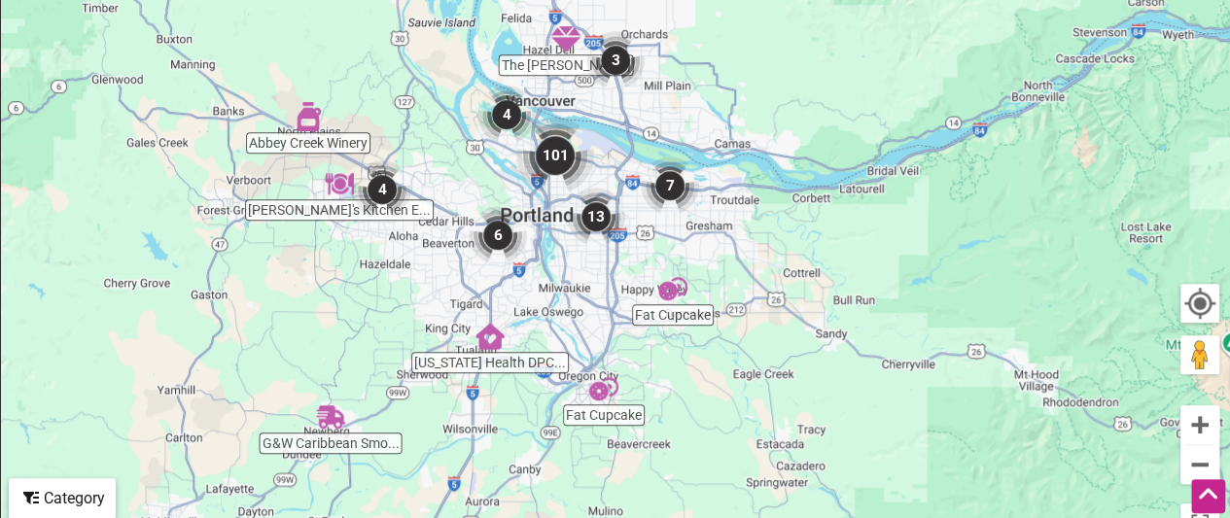
drag, startPoint x: 710, startPoint y: 388, endPoint x: 704, endPoint y: 365, distance: 23.4
click at [704, 365] on div "To navigate, press the arrow keys." at bounding box center [615, 174] width 1228 height 756
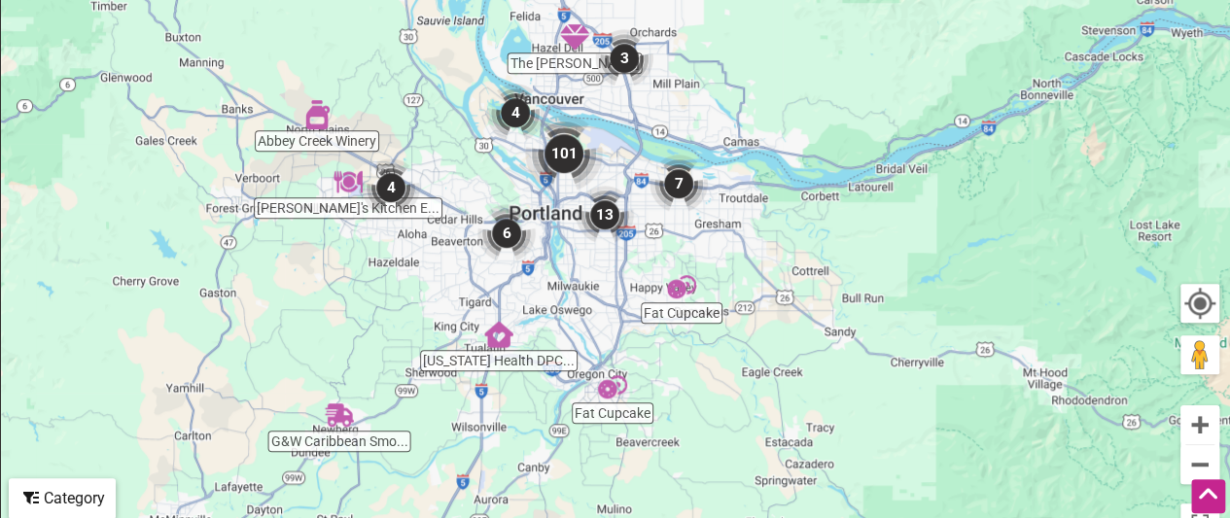
drag, startPoint x: 612, startPoint y: 460, endPoint x: 622, endPoint y: 452, distance: 12.4
click at [622, 452] on div "To navigate, press the arrow keys." at bounding box center [615, 174] width 1228 height 756
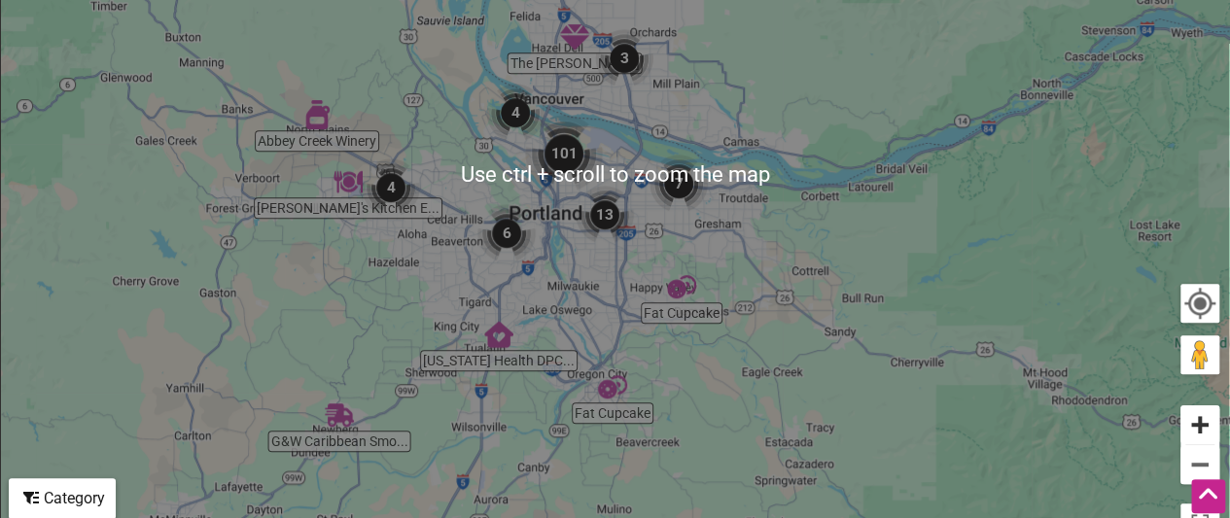
click at [1202, 427] on button "Zoom in" at bounding box center [1199, 424] width 39 height 39
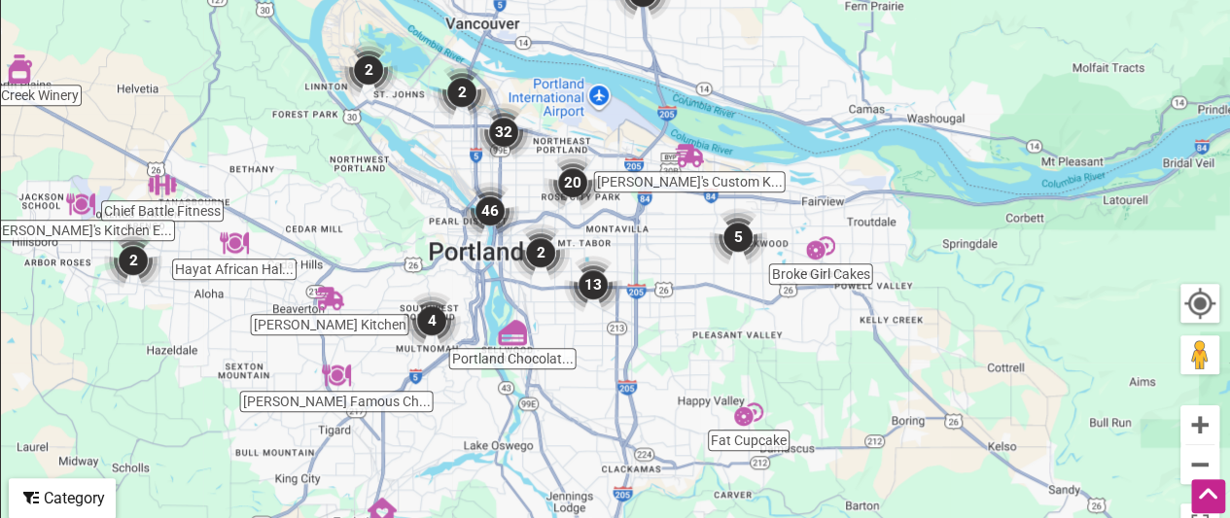
click at [362, 70] on img "2" at bounding box center [368, 70] width 74 height 74
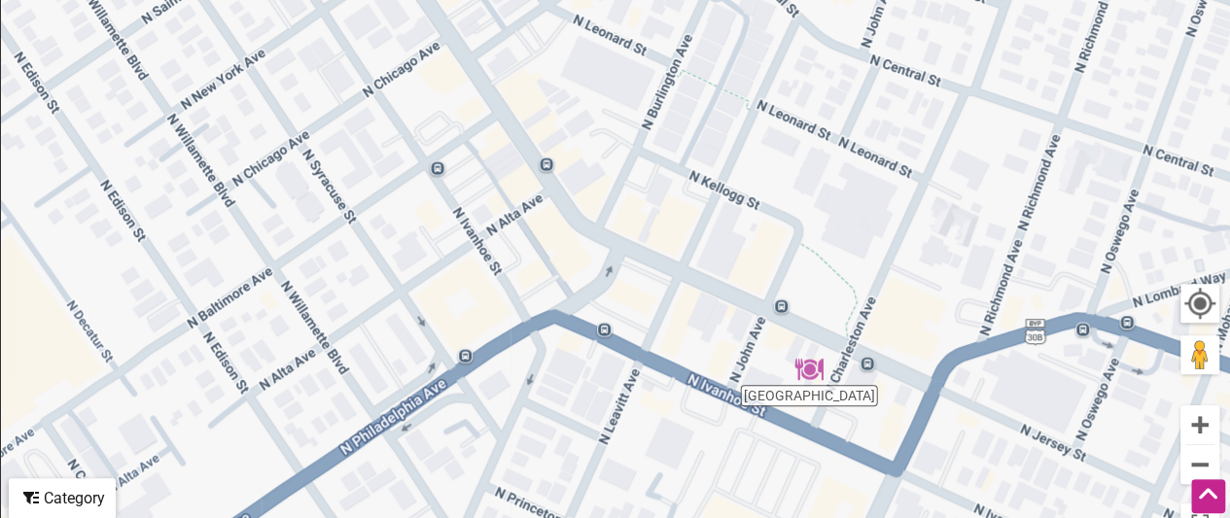
click at [810, 370] on img "Jamaica House" at bounding box center [808, 369] width 45 height 45
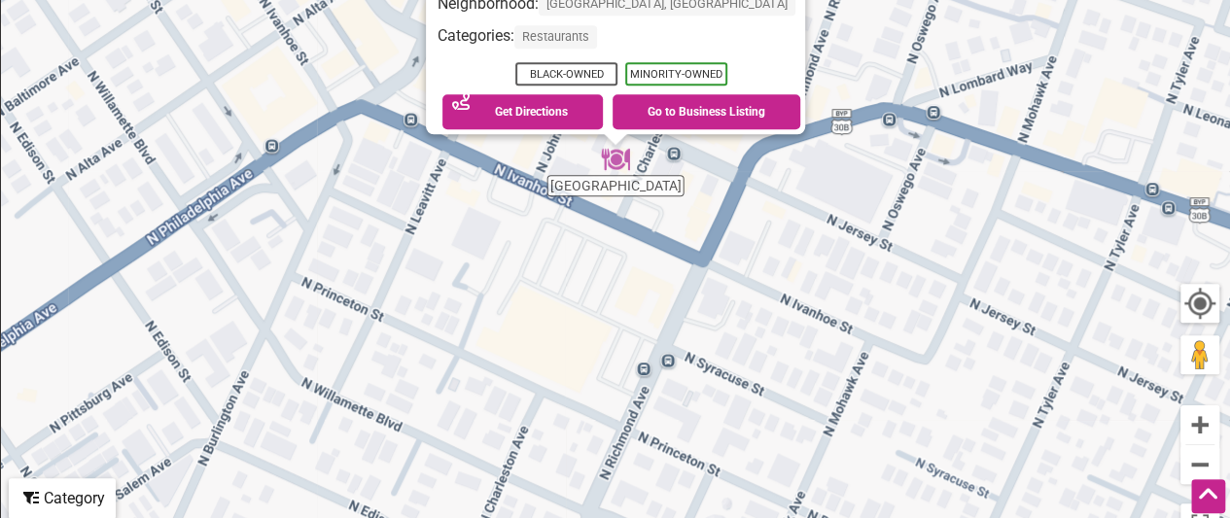
click at [627, 188] on div "To navigate, press the arrow keys. [GEOGRAPHIC_DATA] Block 14, [STREET_ADDRESS]…" at bounding box center [615, 174] width 1228 height 756
click at [667, 94] on link "Go to Business Listing" at bounding box center [706, 111] width 188 height 35
